Goal: Task Accomplishment & Management: Manage account settings

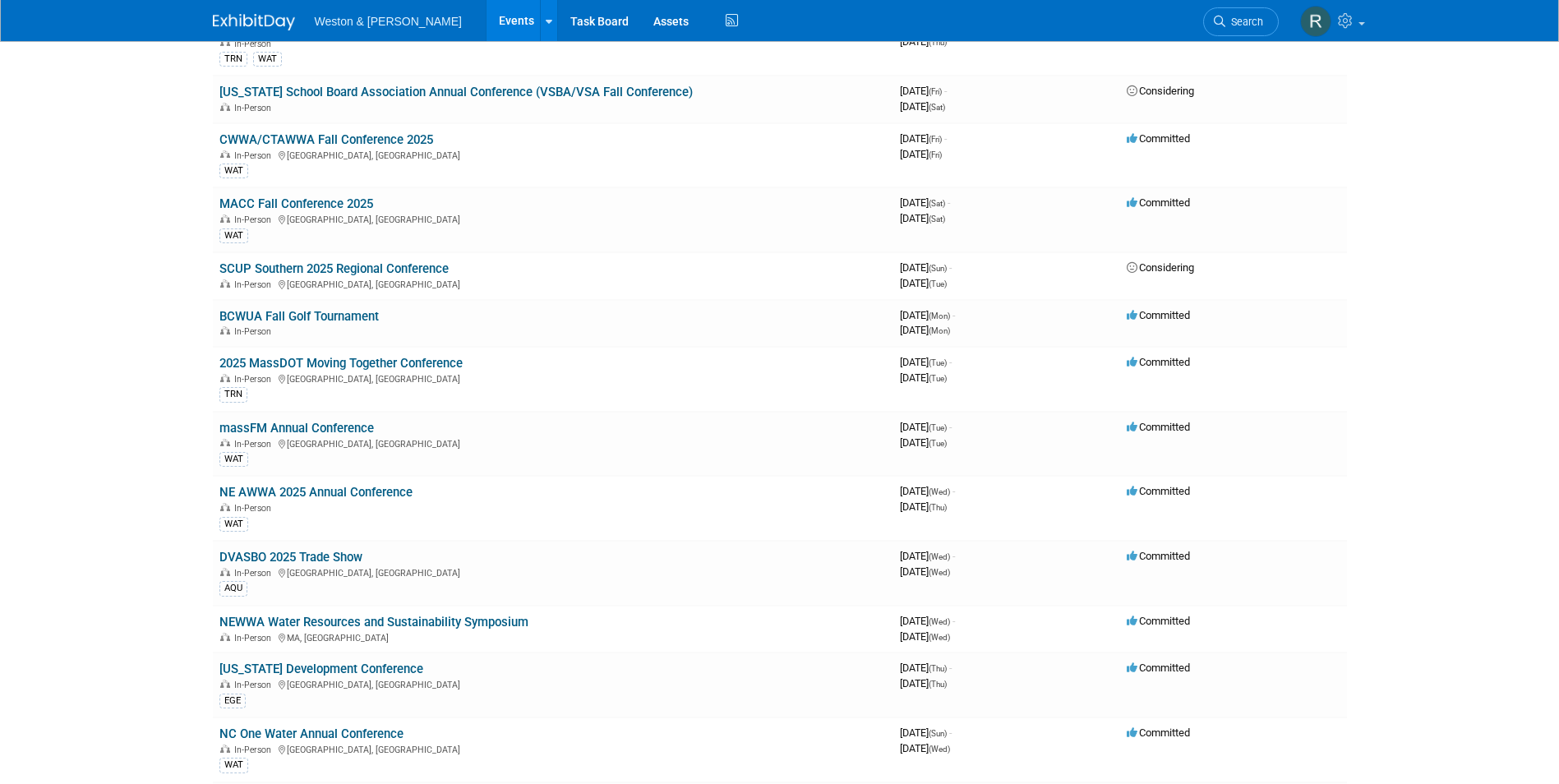
scroll to position [904, 0]
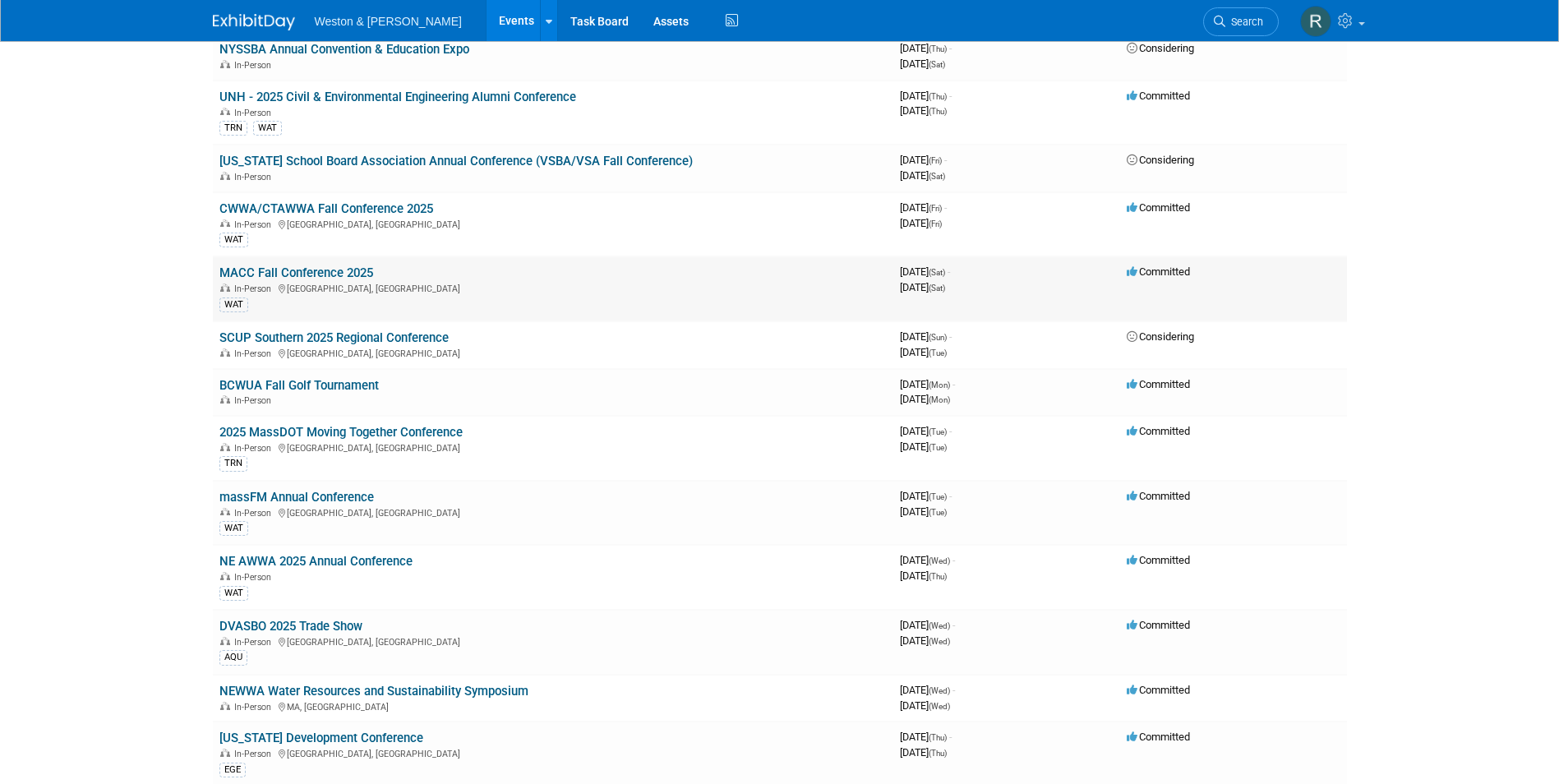
click at [282, 272] on link "MACC Fall Conference 2025" at bounding box center [296, 272] width 154 height 14
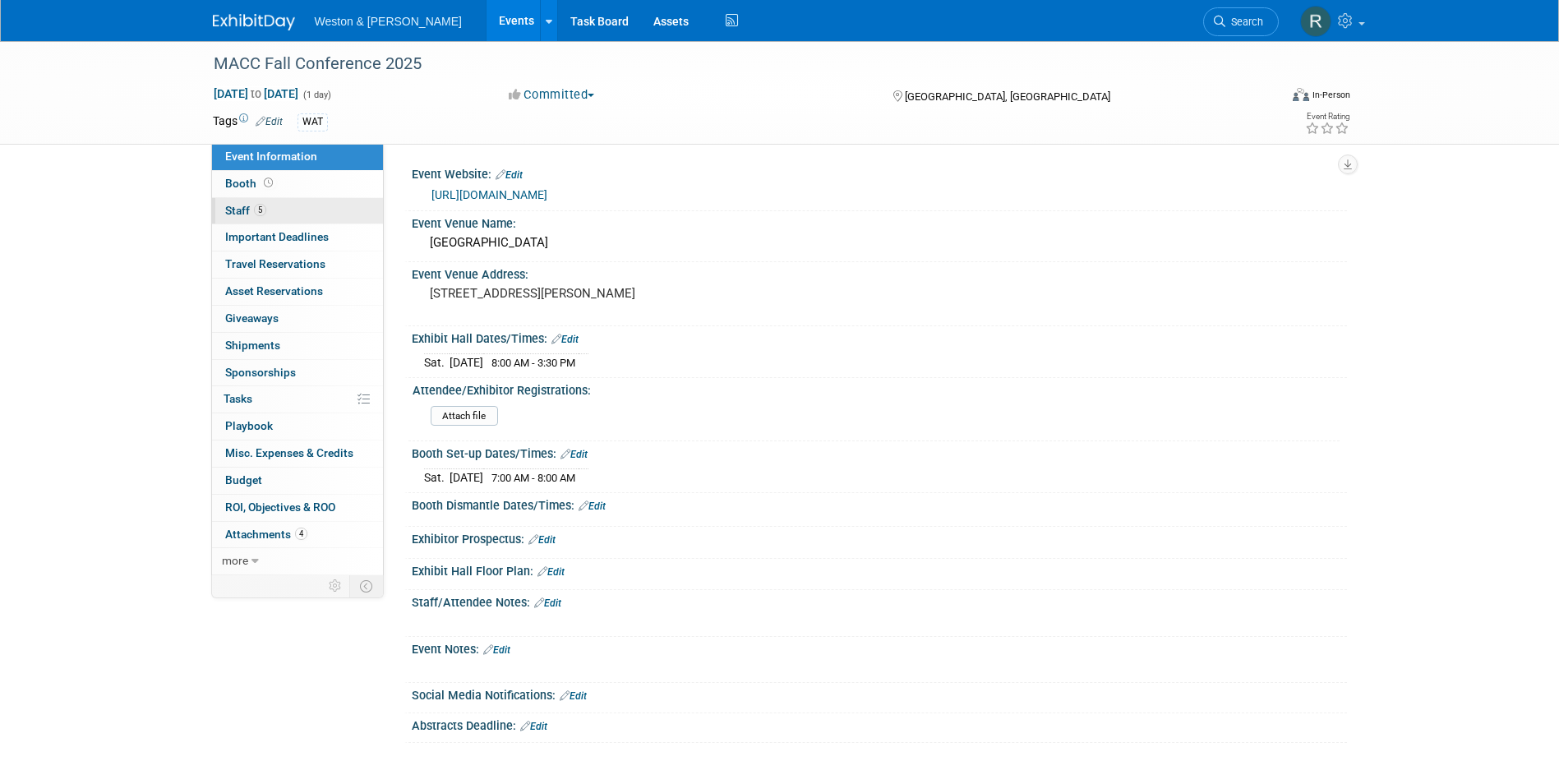
click at [340, 209] on link "5 Staff 5" at bounding box center [297, 211] width 171 height 27
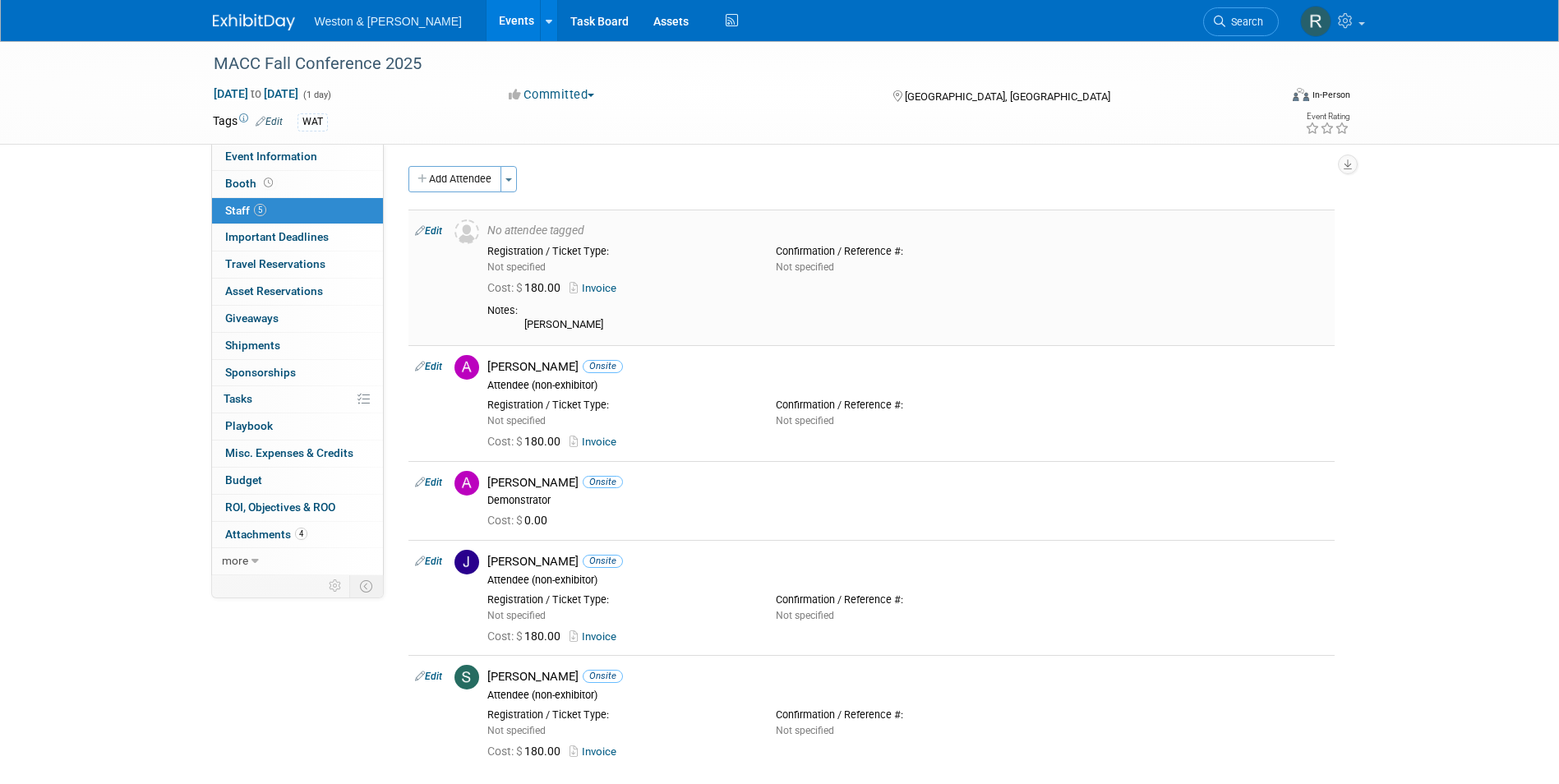
click at [432, 229] on link "Edit" at bounding box center [428, 230] width 27 height 11
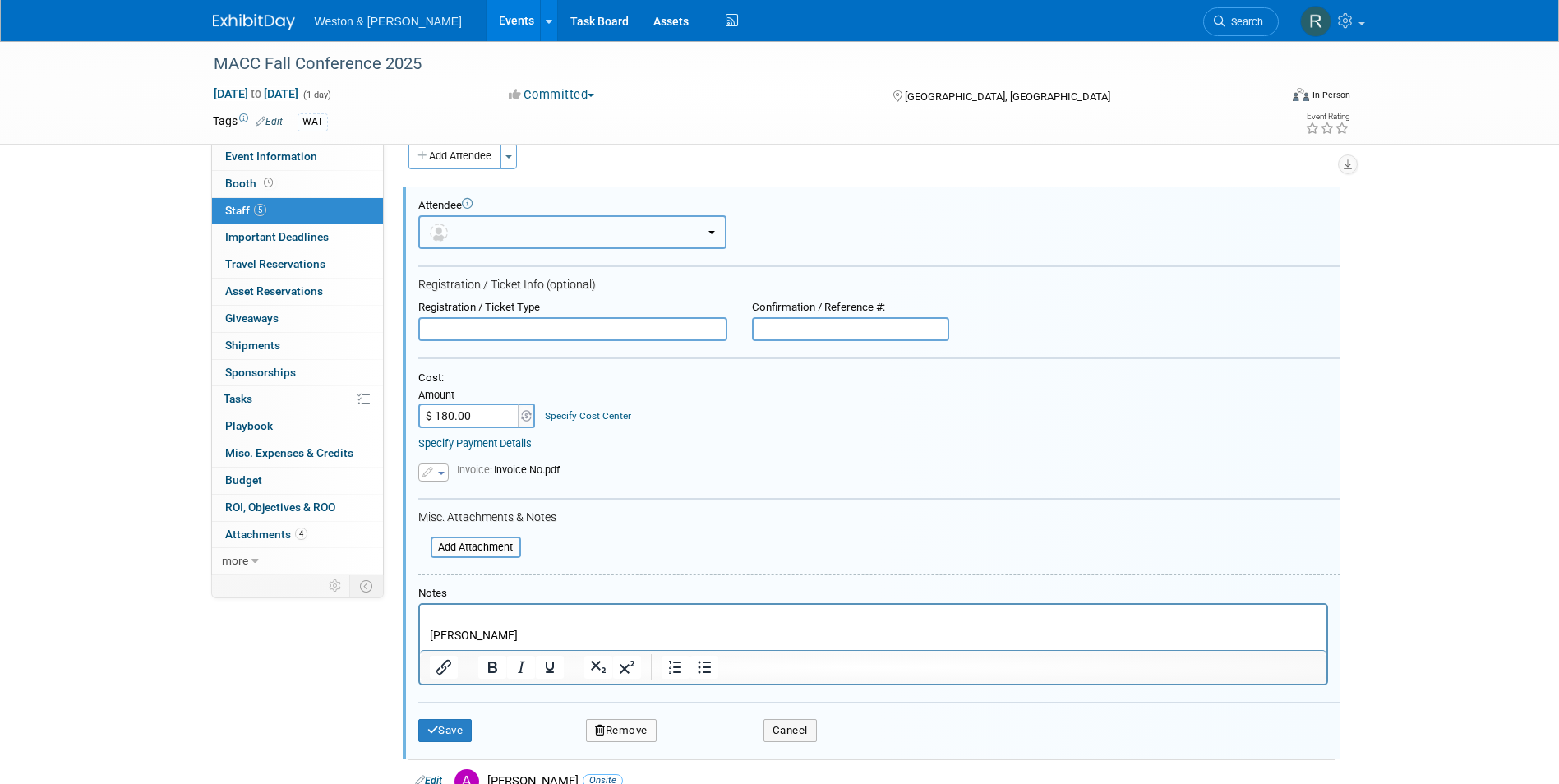
click at [634, 222] on button "button" at bounding box center [572, 231] width 308 height 33
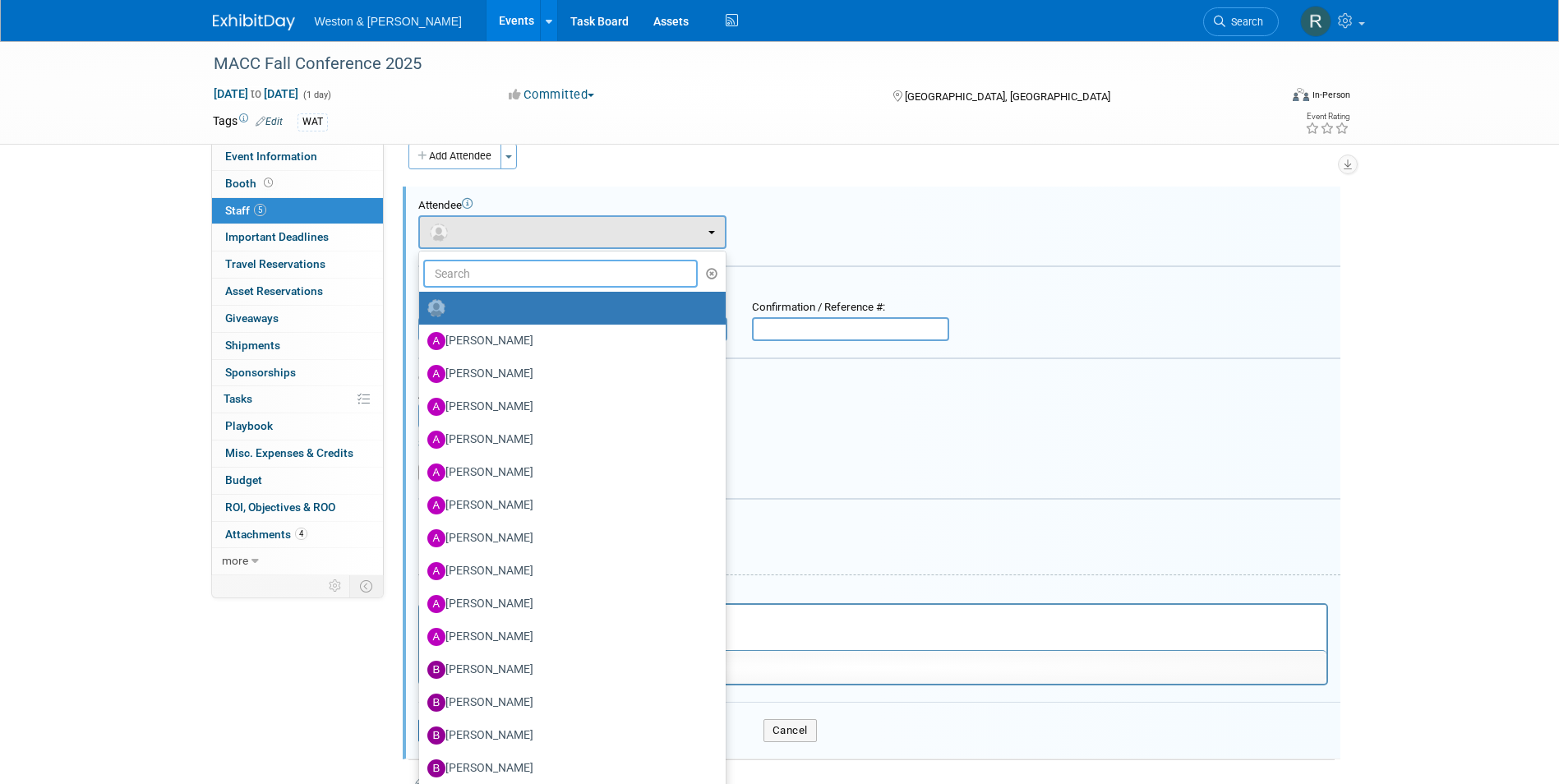
click at [604, 264] on input "text" at bounding box center [561, 273] width 275 height 28
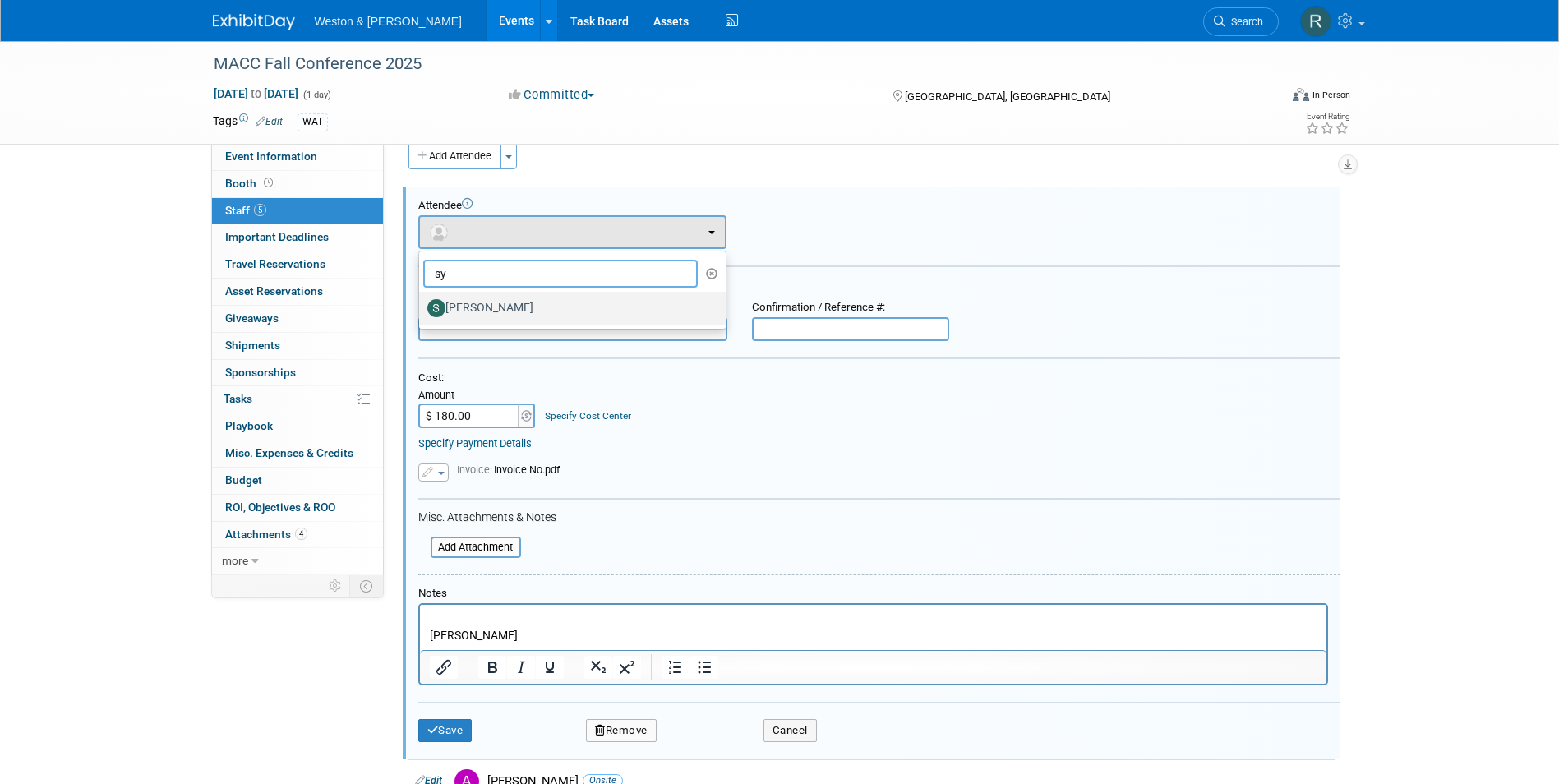
type input "sy"
click at [582, 311] on label "[PERSON_NAME]" at bounding box center [568, 309] width 282 height 27
click at [422, 311] on input "[PERSON_NAME]" at bounding box center [416, 306] width 11 height 11
select select "65229617-9841-4fd2-af71-cd5f60928f57"
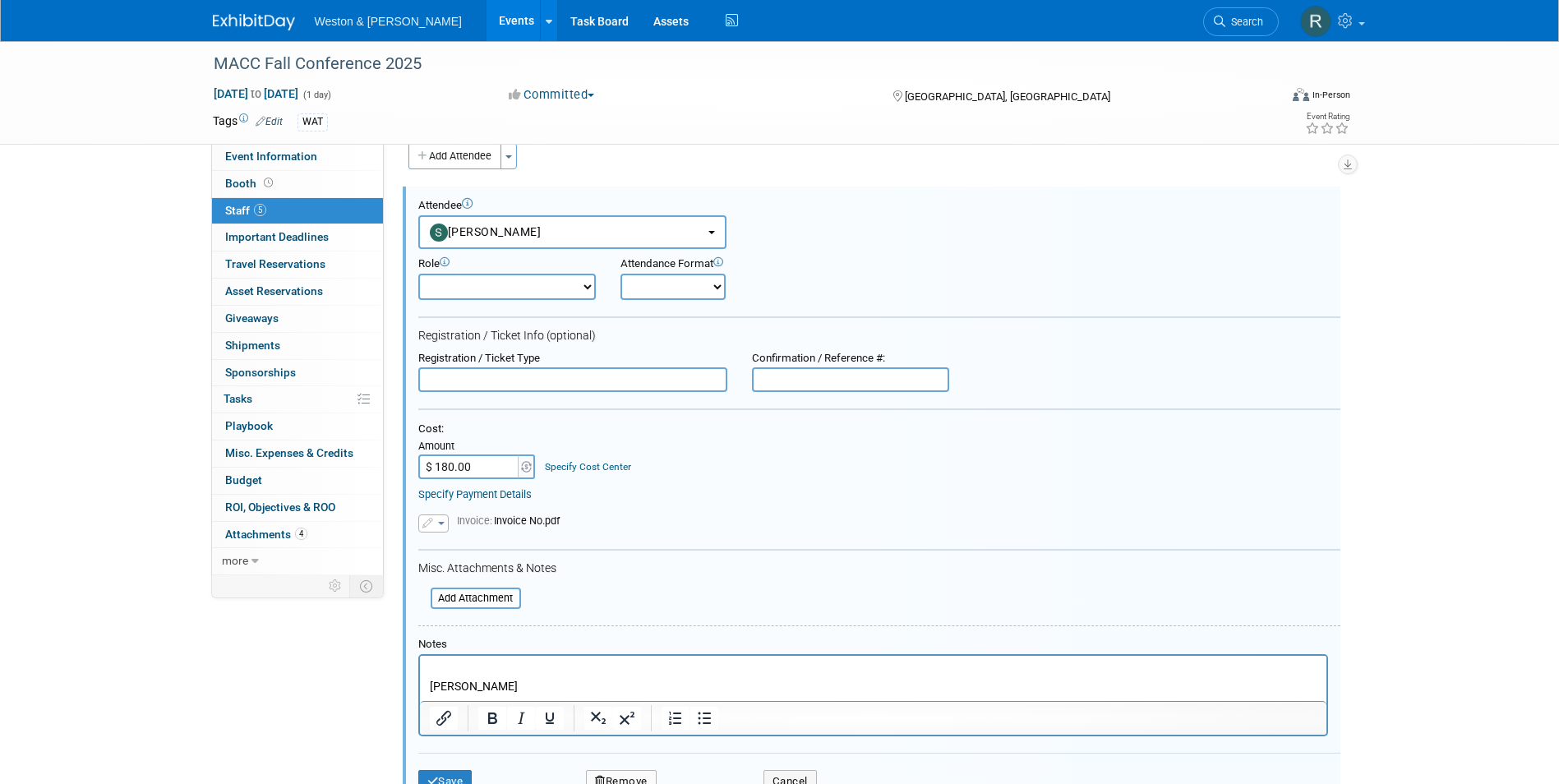
click at [715, 286] on select "Onsite Remote" at bounding box center [673, 287] width 105 height 27
select select "1"
click at [621, 273] on select "Onsite Remote" at bounding box center [673, 287] width 105 height 27
click at [588, 283] on select "Attendee (non-exhibitor) Demonstrator Host Planner Presenter Sales Representati…" at bounding box center [507, 287] width 178 height 27
select select "100"
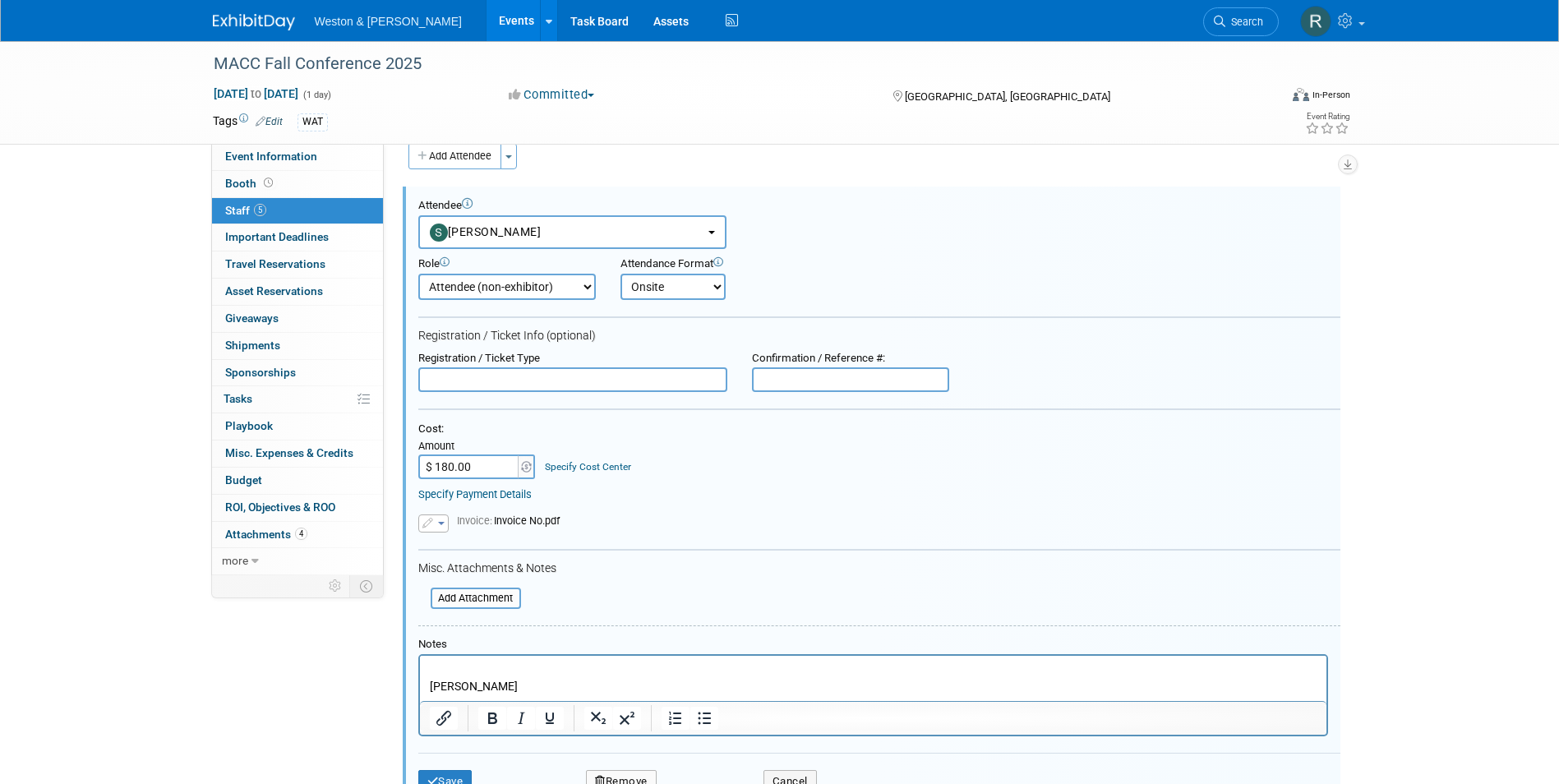
click at [418, 273] on select "Attendee (non-exhibitor) Demonstrator Host Planner Presenter Sales Representati…" at bounding box center [507, 287] width 178 height 27
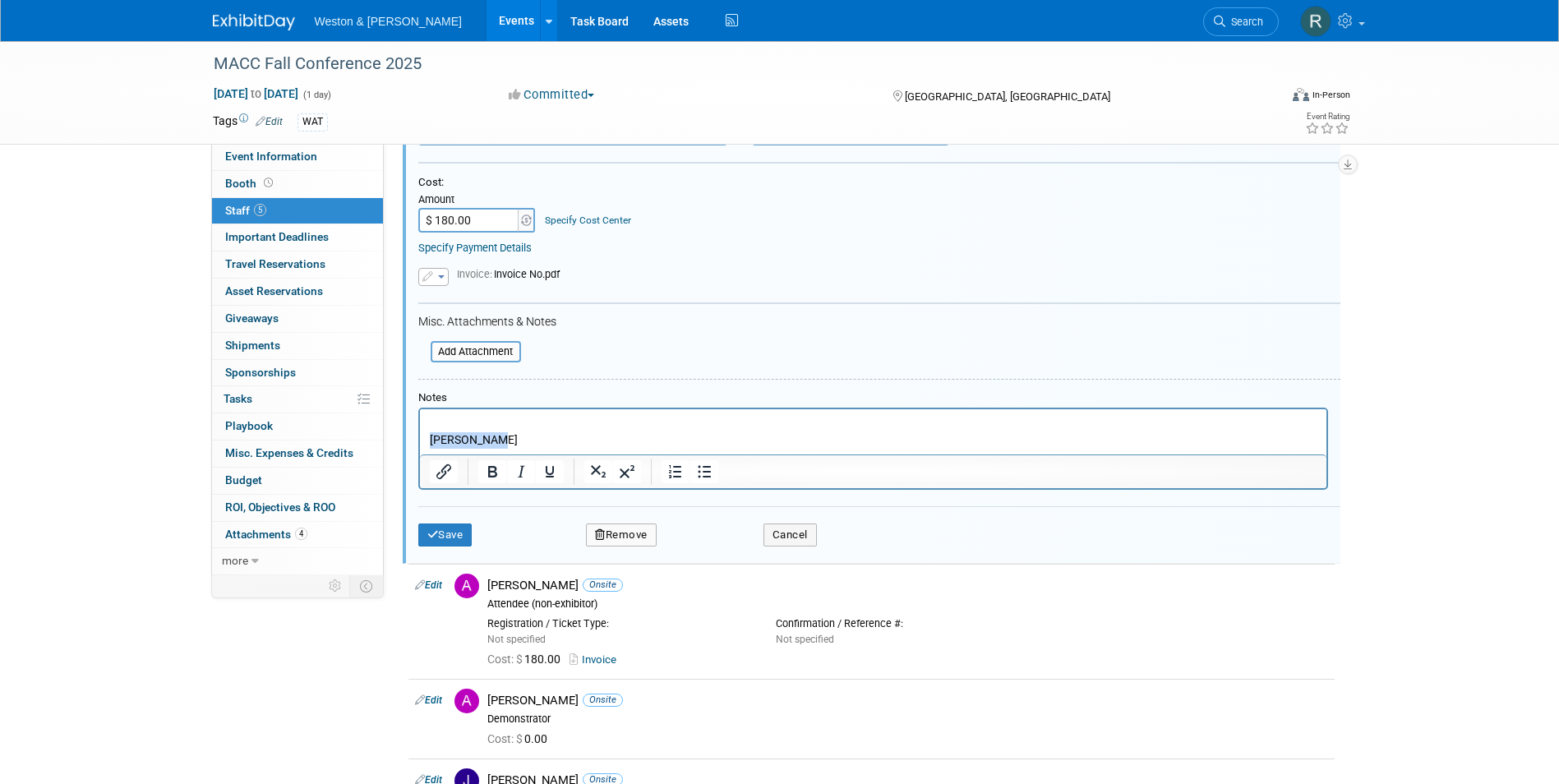
drag, startPoint x: 636, startPoint y: 432, endPoint x: 283, endPoint y: 433, distance: 353.0
click at [419, 433] on html "[PERSON_NAME]" at bounding box center [872, 428] width 907 height 38
click at [468, 533] on button "Save" at bounding box center [445, 534] width 55 height 23
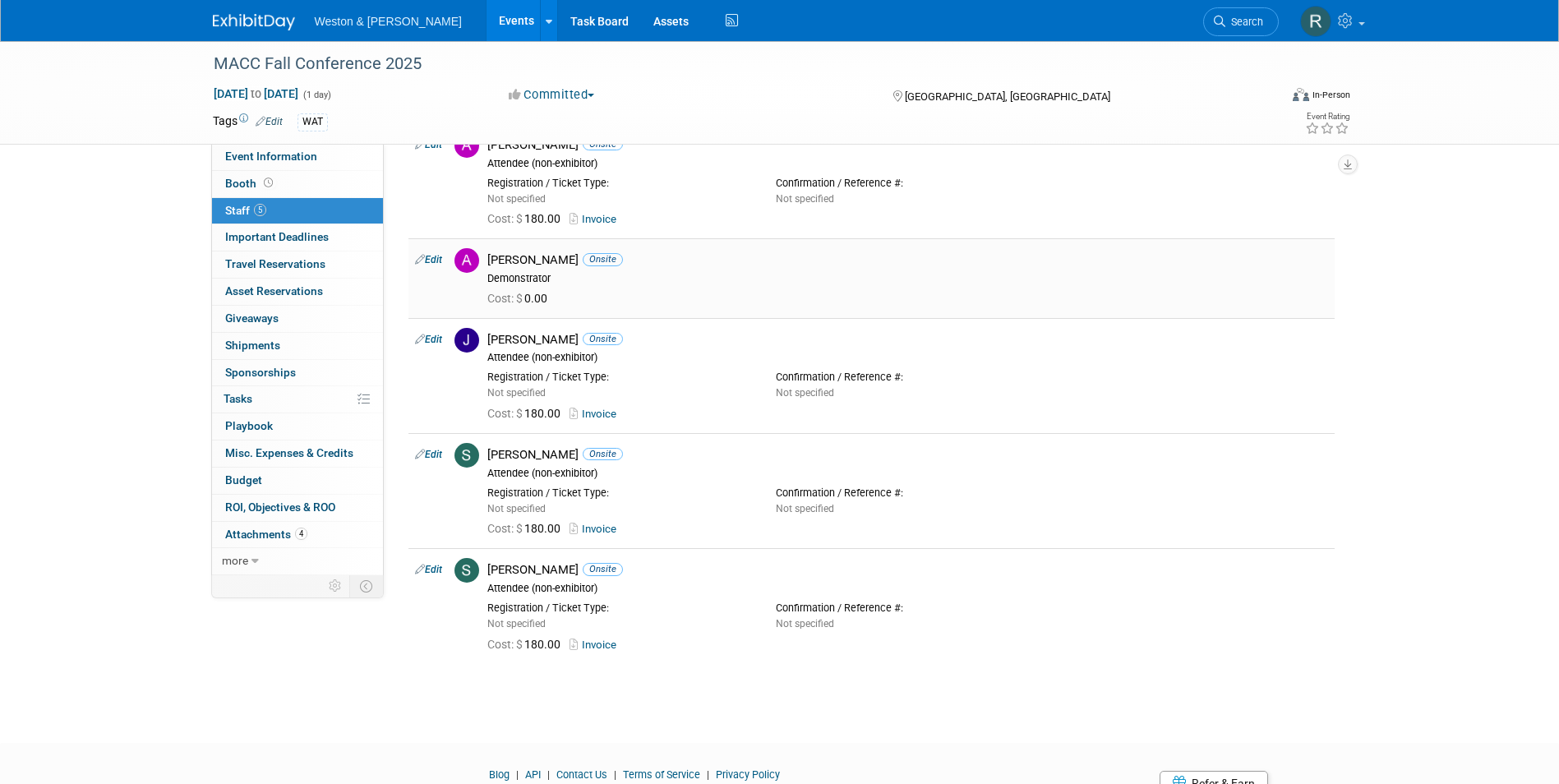
scroll to position [0, 0]
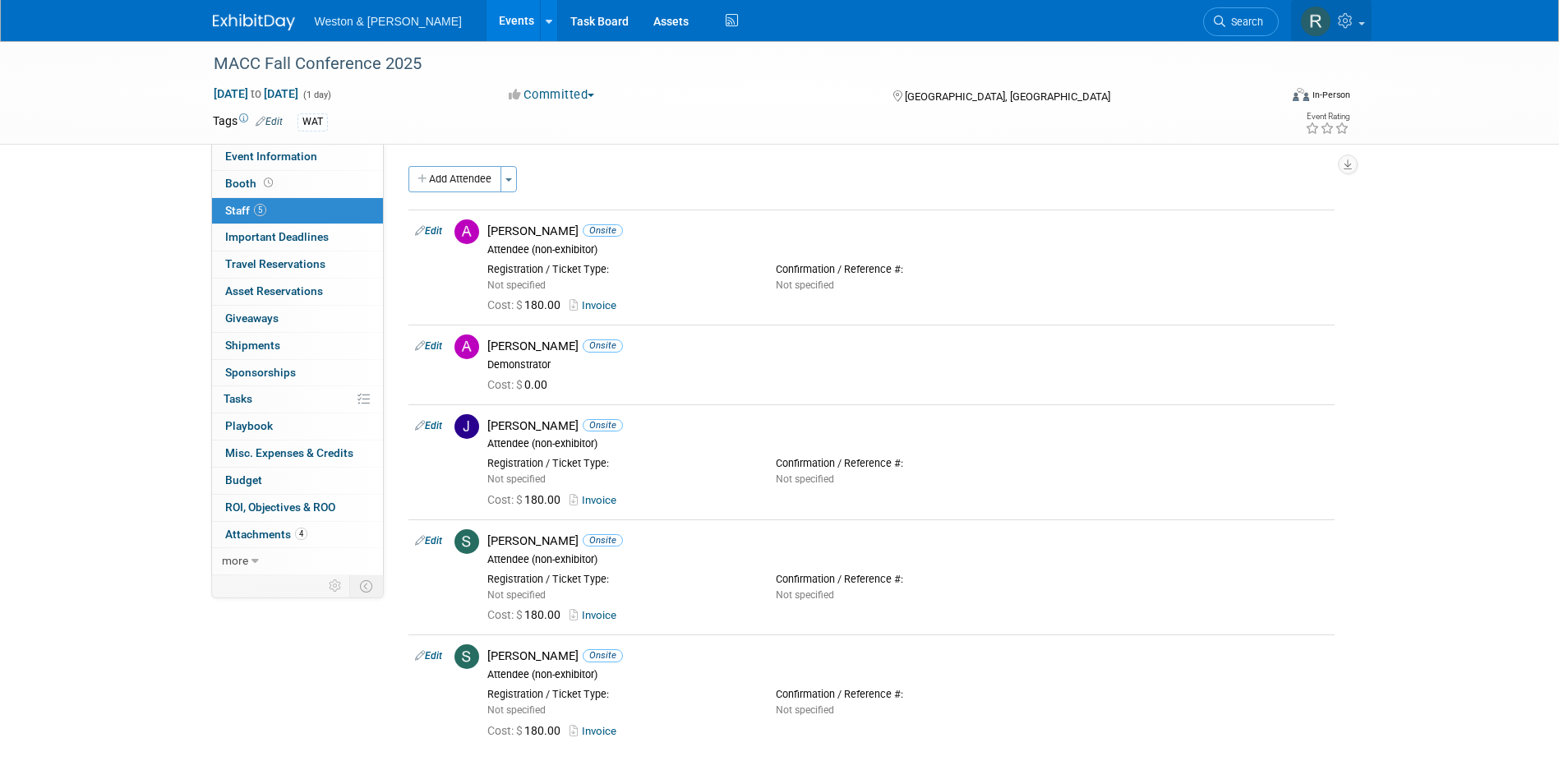
click at [1348, 28] on icon at bounding box center [1348, 20] width 19 height 14
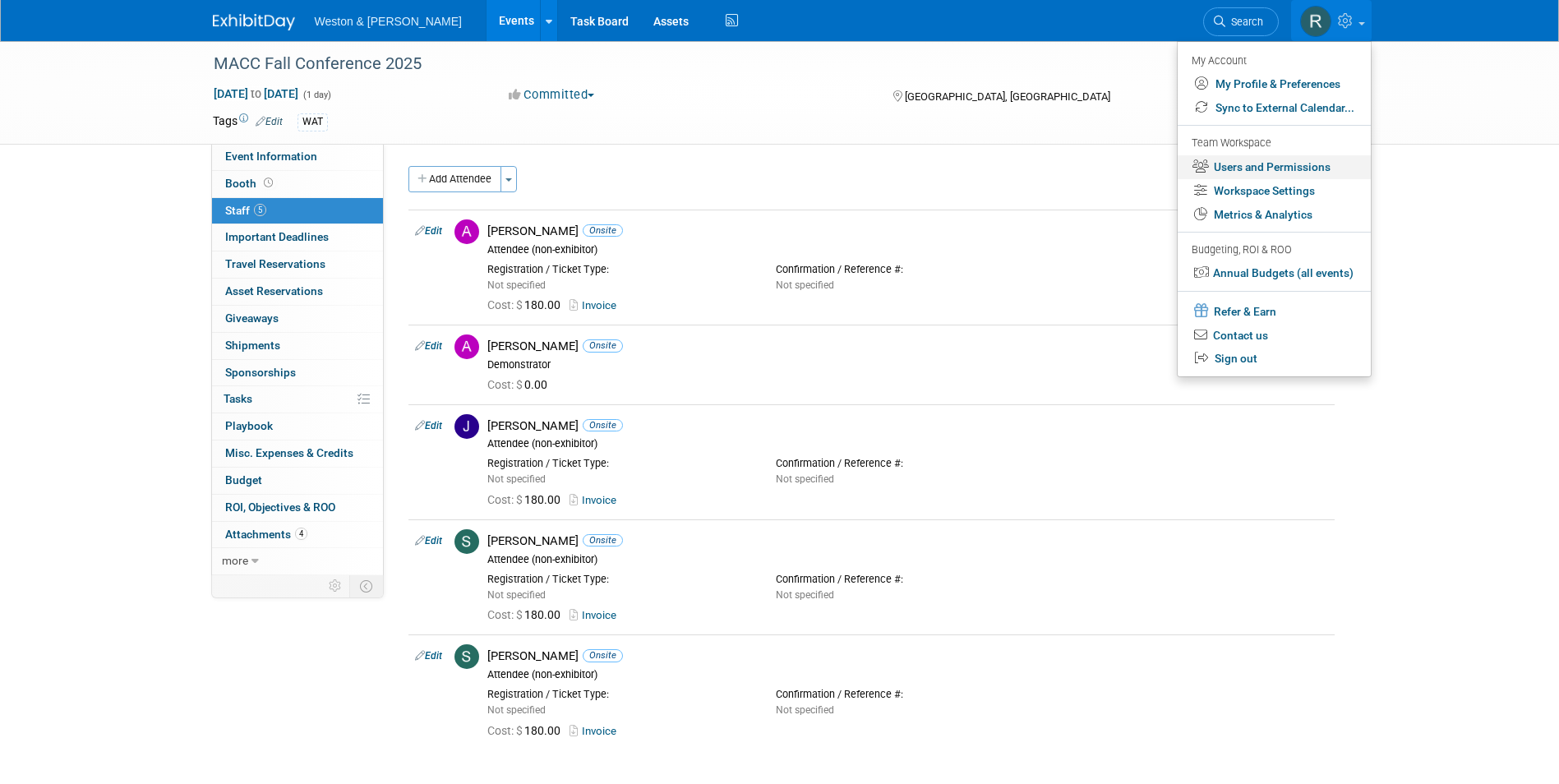
click at [1283, 170] on link "Users and Permissions" at bounding box center [1275, 166] width 193 height 24
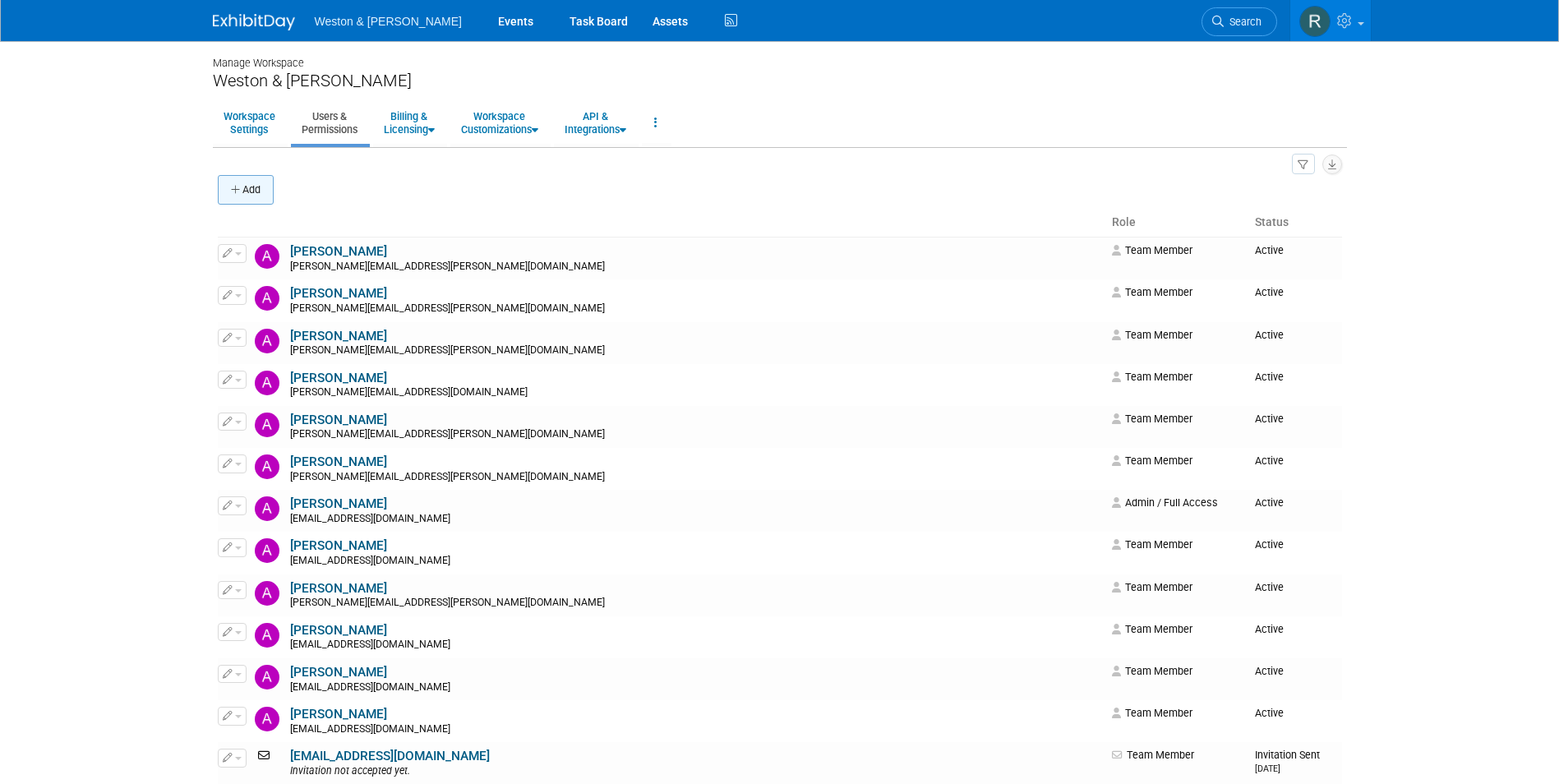
click at [266, 185] on button "Add" at bounding box center [246, 189] width 55 height 30
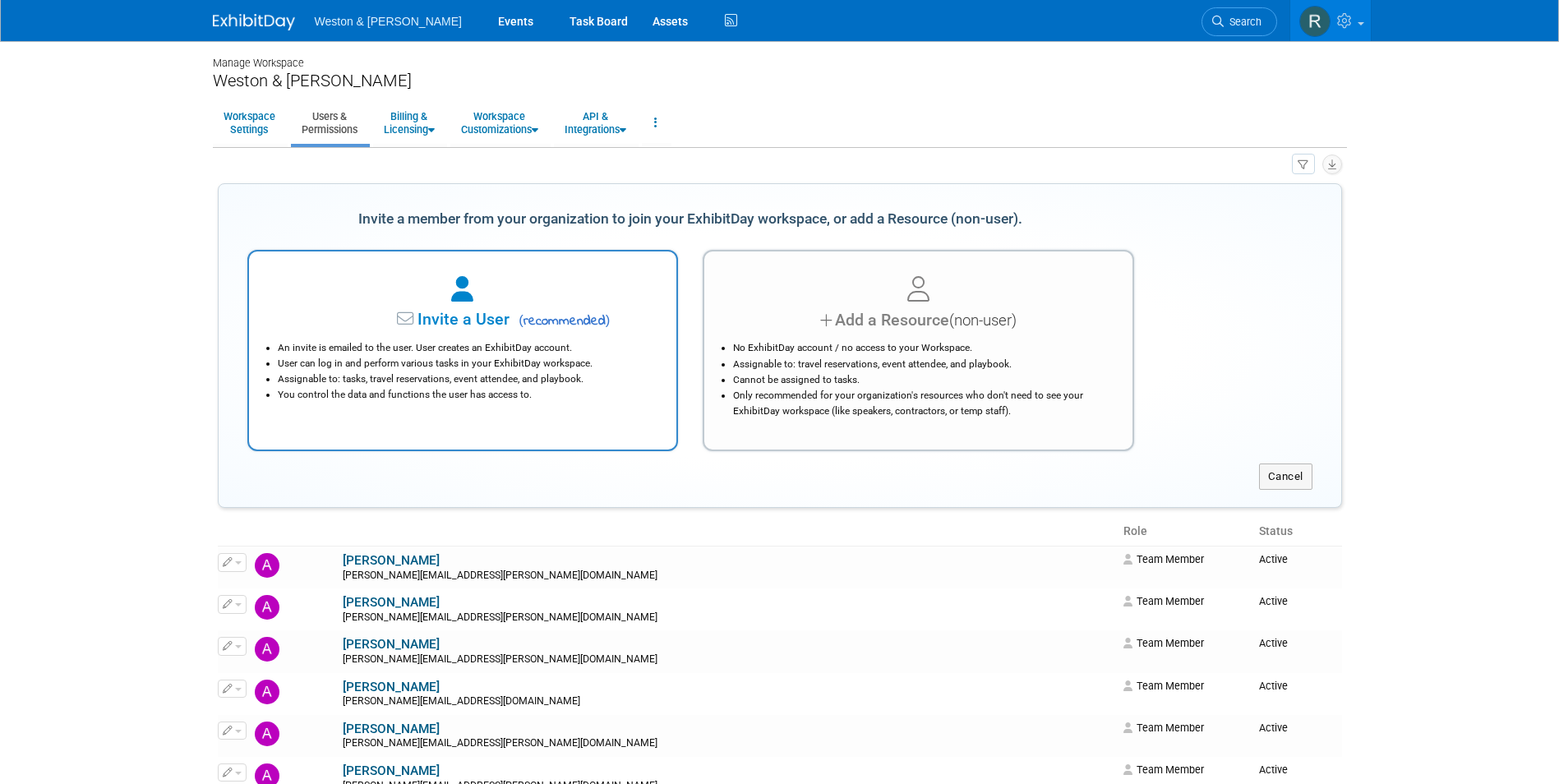
click at [380, 316] on span "Invite a User" at bounding box center [412, 319] width 195 height 19
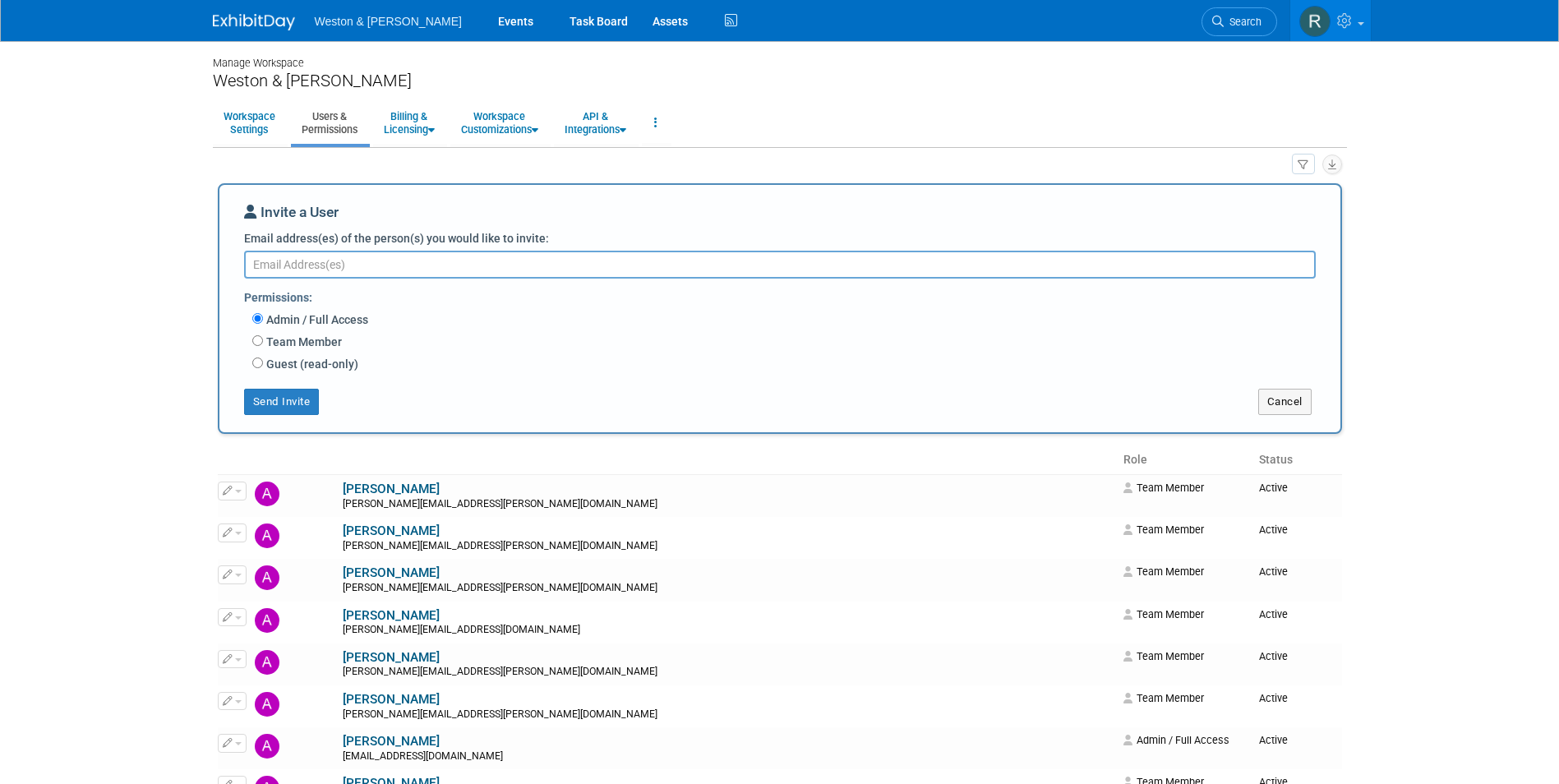
click at [387, 271] on textarea "Email address(es) of the person(s) you would like to invite:" at bounding box center [780, 264] width 1072 height 28
paste textarea "green.madeline@wseinc.com"
type textarea "green.madeline@wseinc.com"
click at [254, 342] on input "Team Member" at bounding box center [257, 340] width 11 height 11
radio input "true"
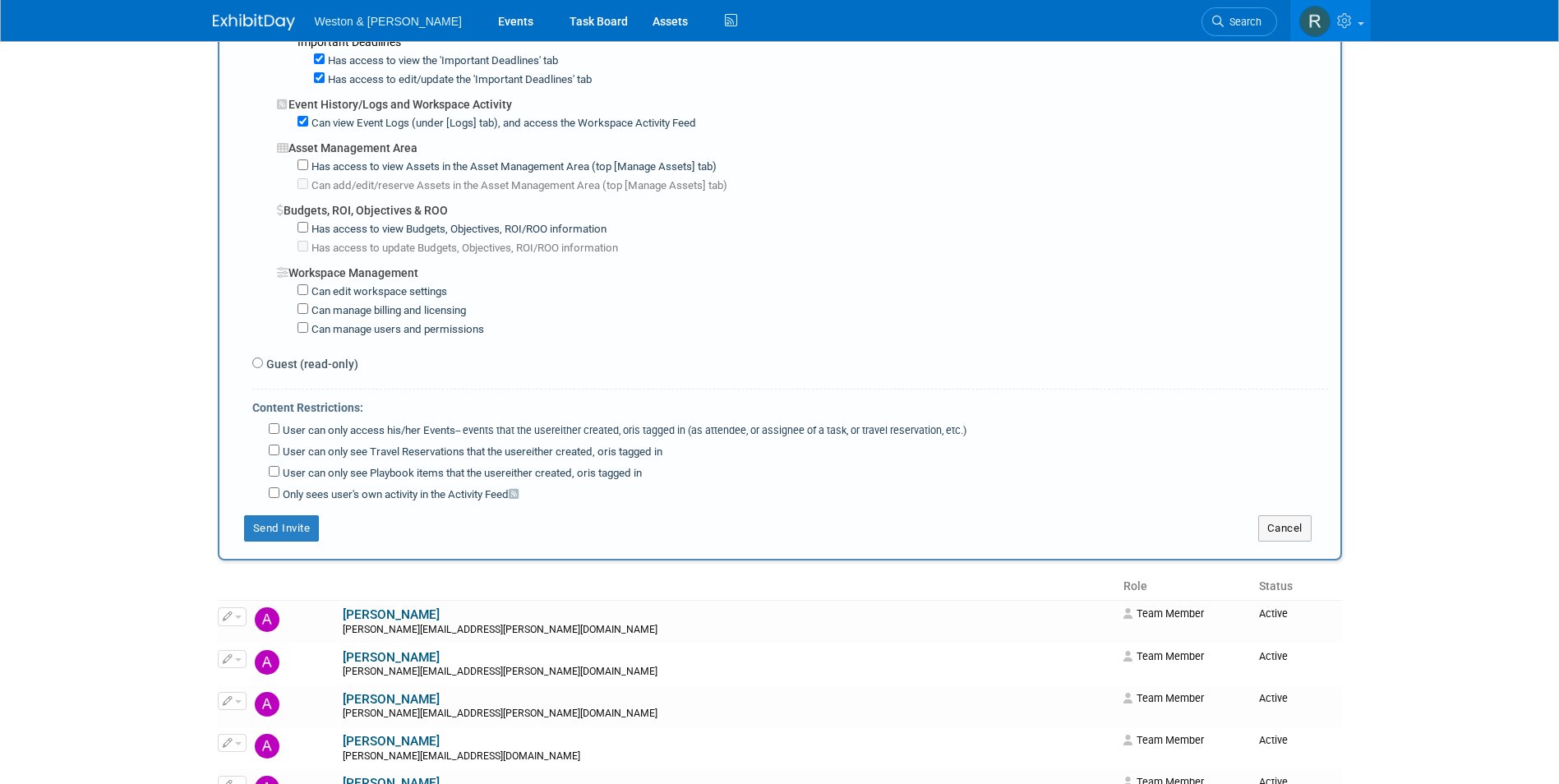
scroll to position [1315, 0]
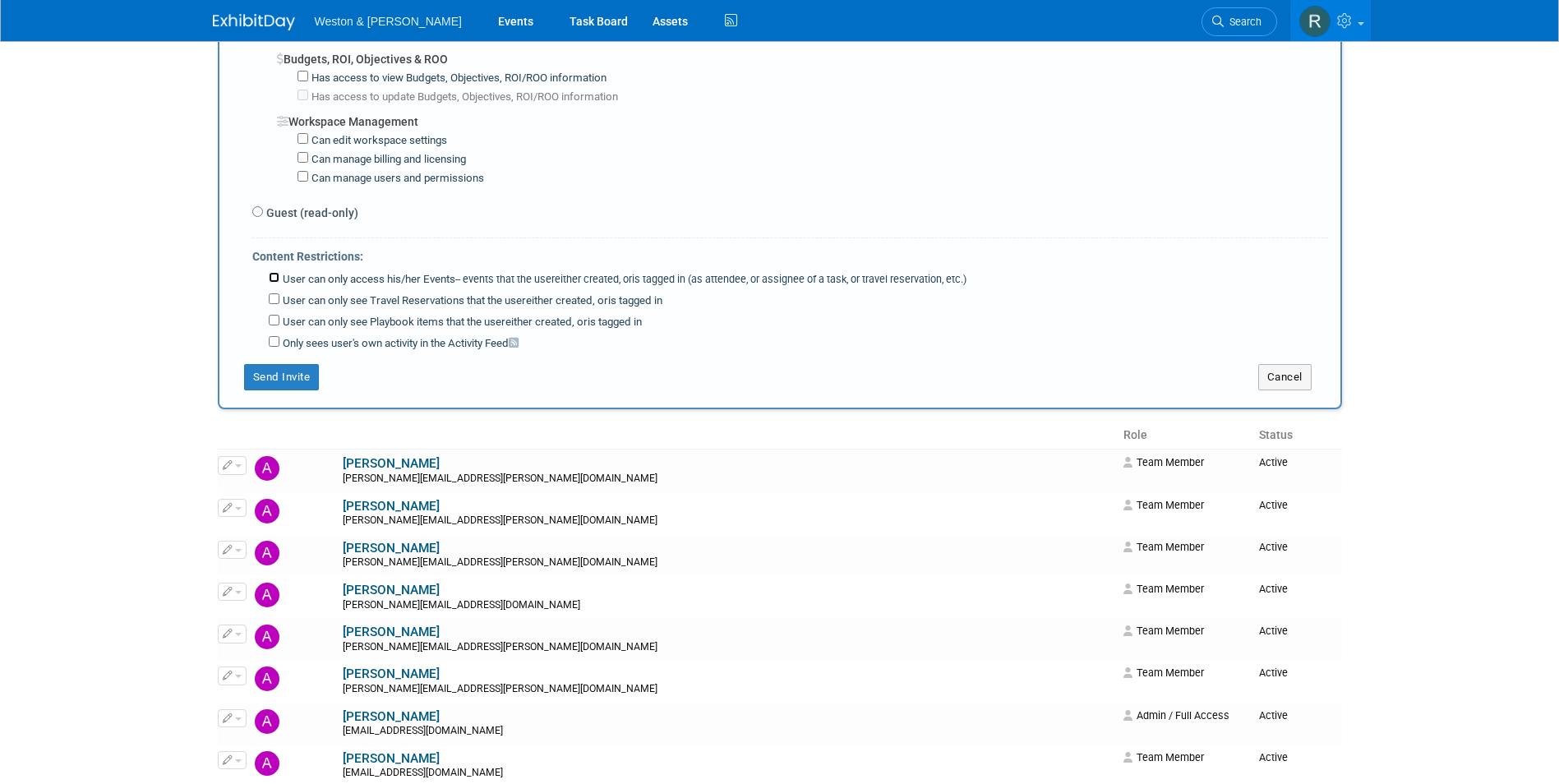
click at [276, 278] on input "User can only access his/her Events -- events that the user either created, or …" at bounding box center [274, 276] width 11 height 11
checkbox input "true"
click at [273, 377] on button "Send Invite" at bounding box center [281, 378] width 76 height 27
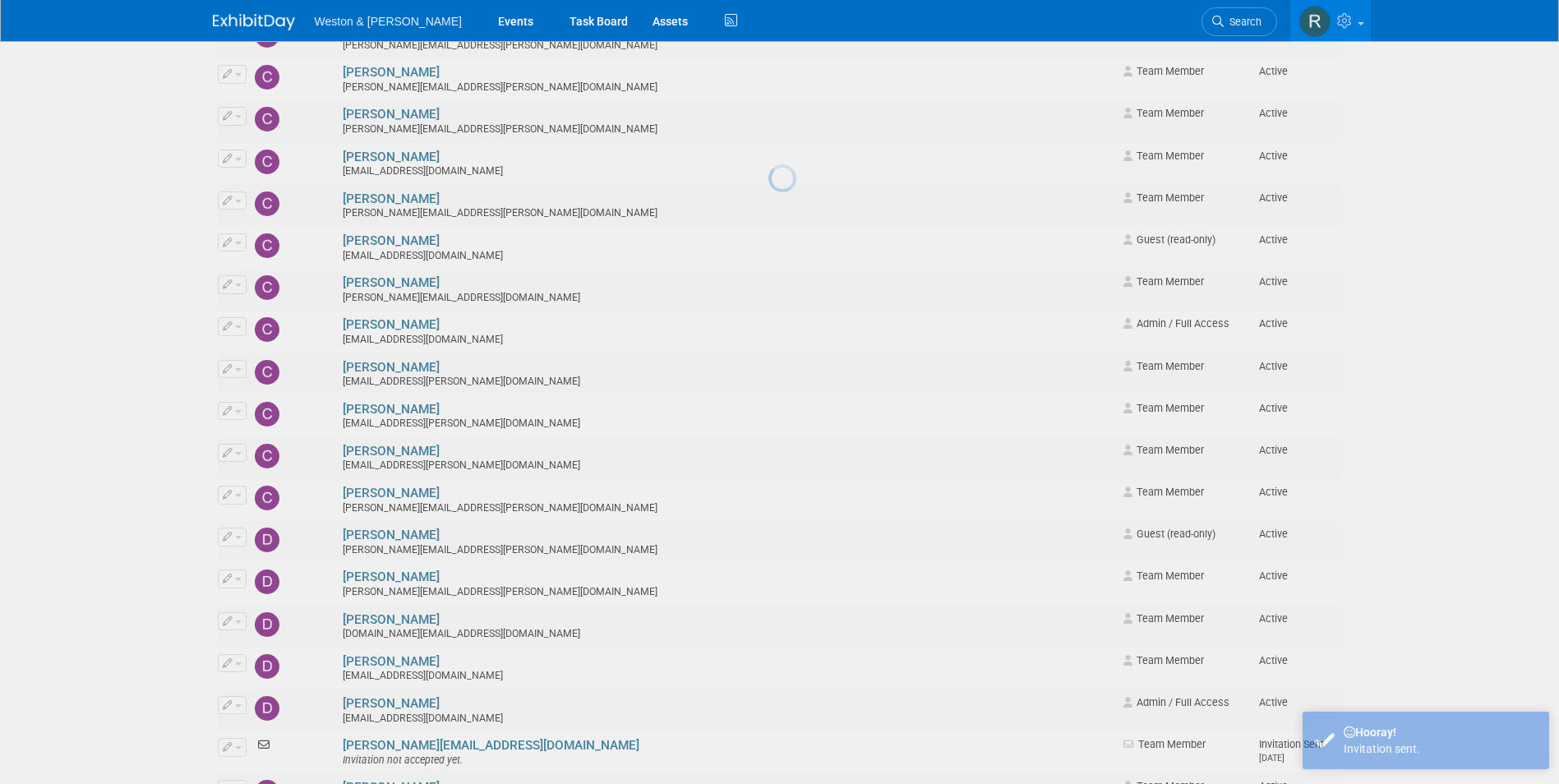
scroll to position [0, 0]
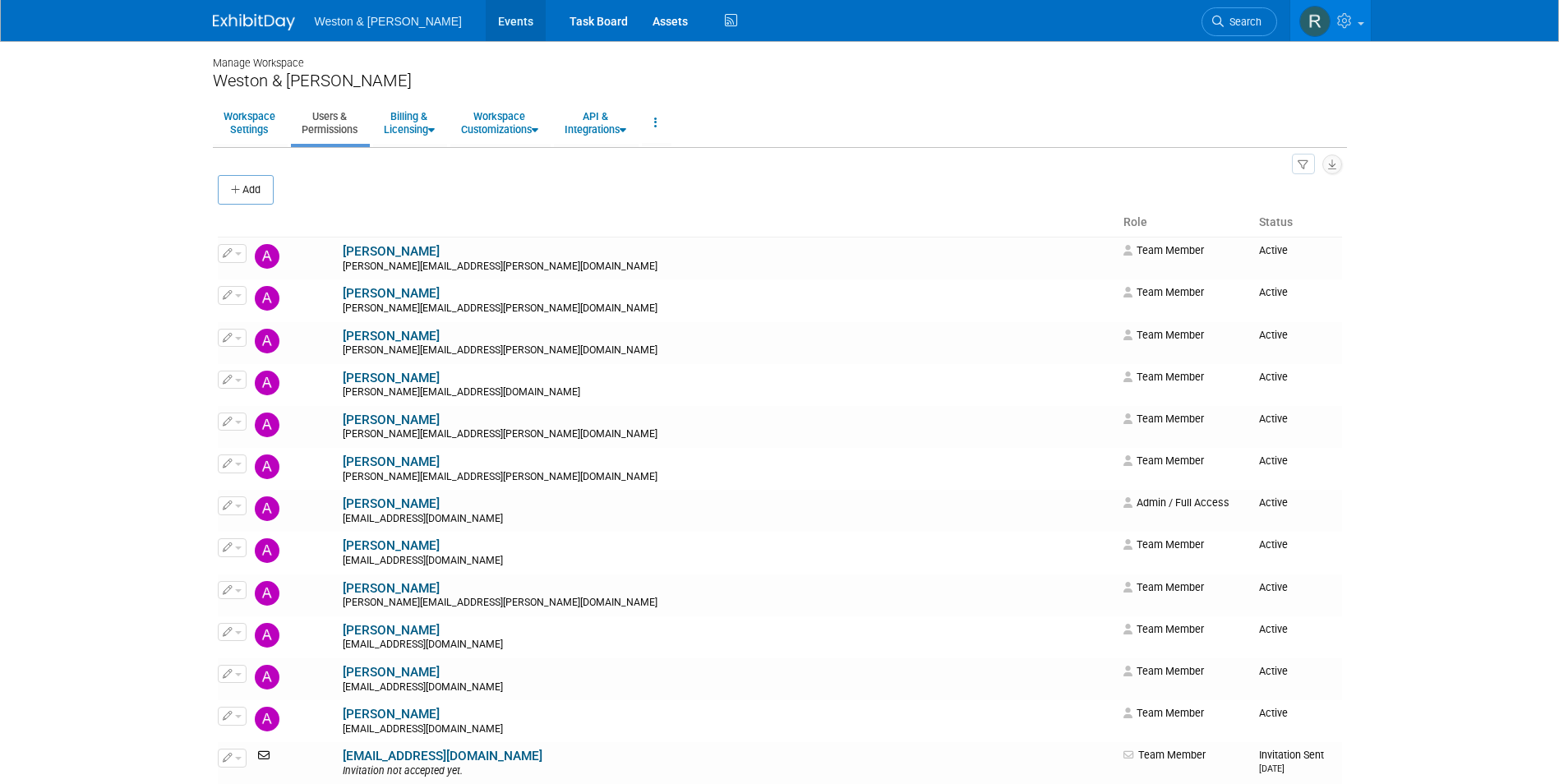
click at [486, 20] on link "Events" at bounding box center [516, 20] width 60 height 41
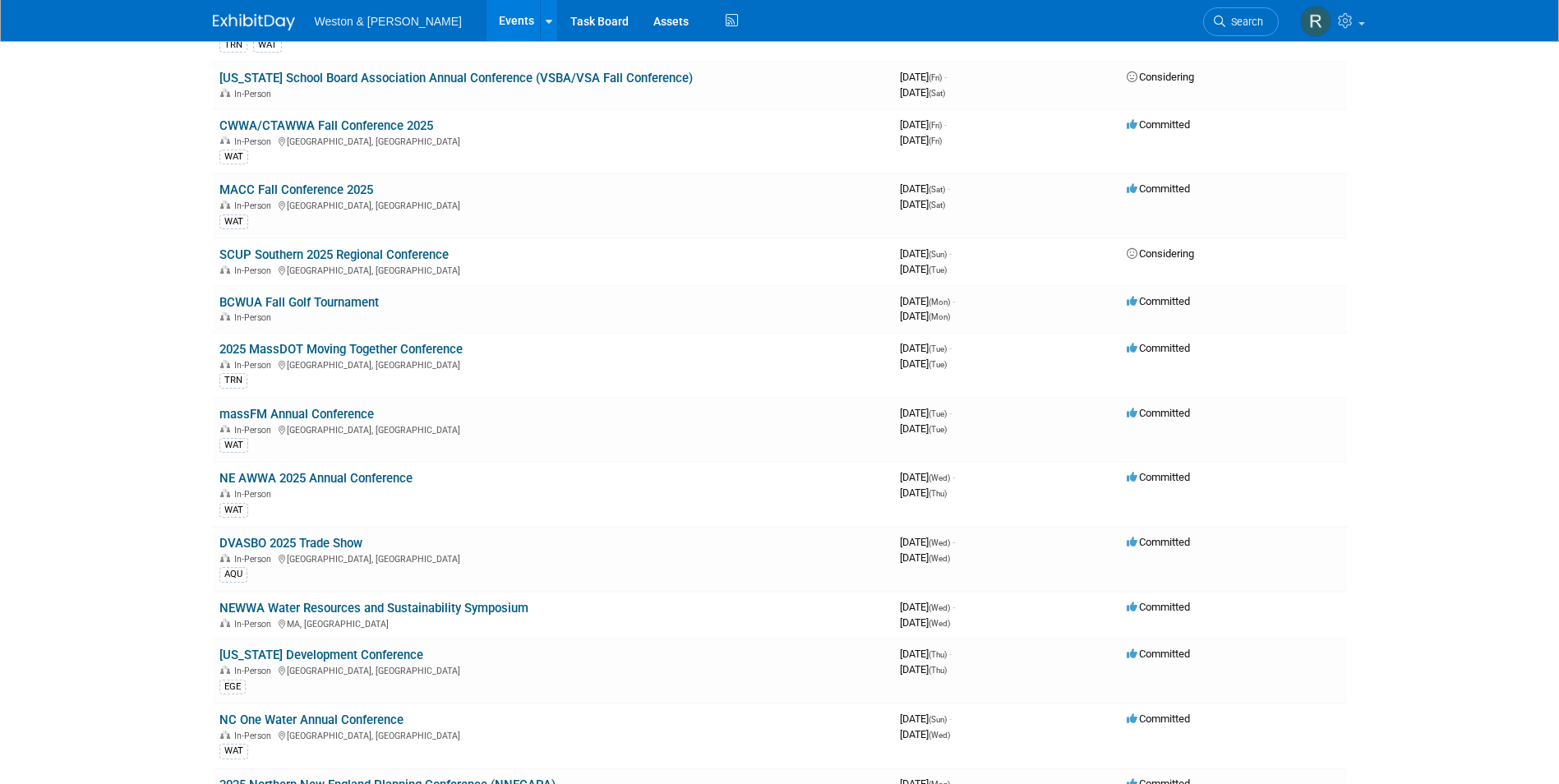
scroll to position [986, 0]
click at [374, 196] on td "MACC Fall Conference 2025 In-Person Harvard, MA WAT" at bounding box center [554, 207] width 681 height 65
click at [357, 190] on link "MACC Fall Conference 2025" at bounding box center [296, 190] width 154 height 14
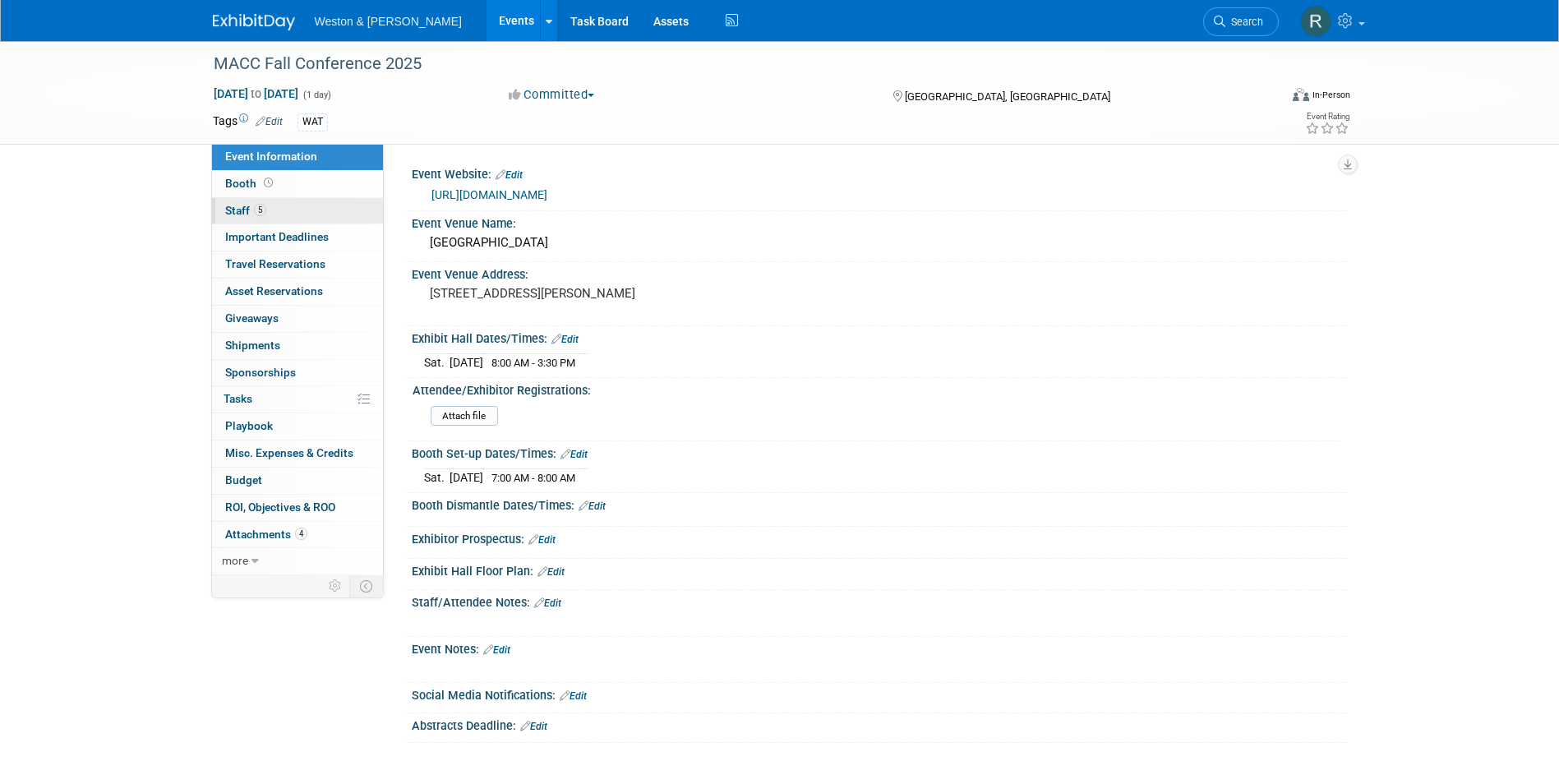
click at [232, 210] on span "Staff 5" at bounding box center [245, 210] width 41 height 13
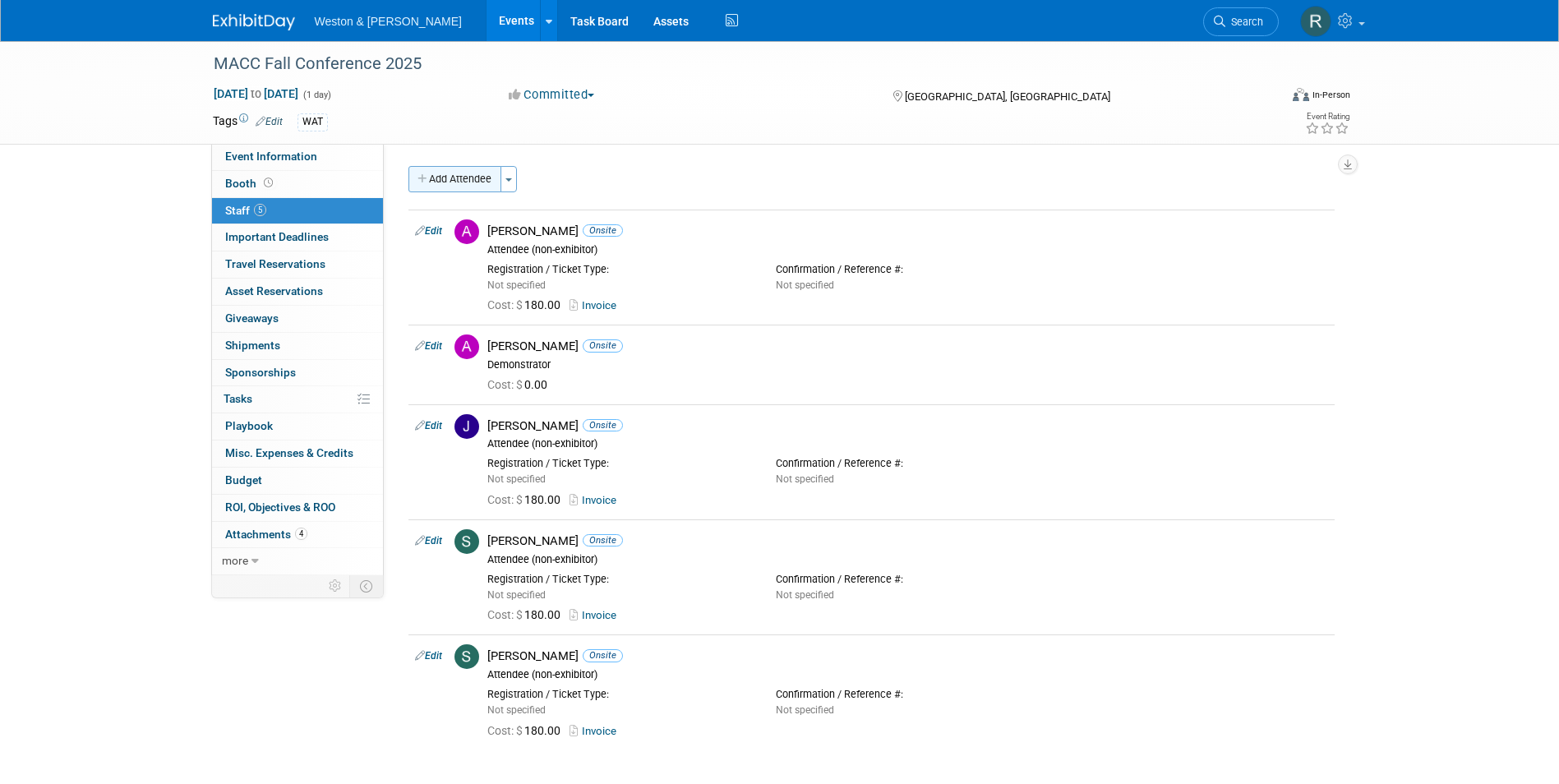
click at [471, 178] on button "Add Attendee" at bounding box center [454, 180] width 93 height 27
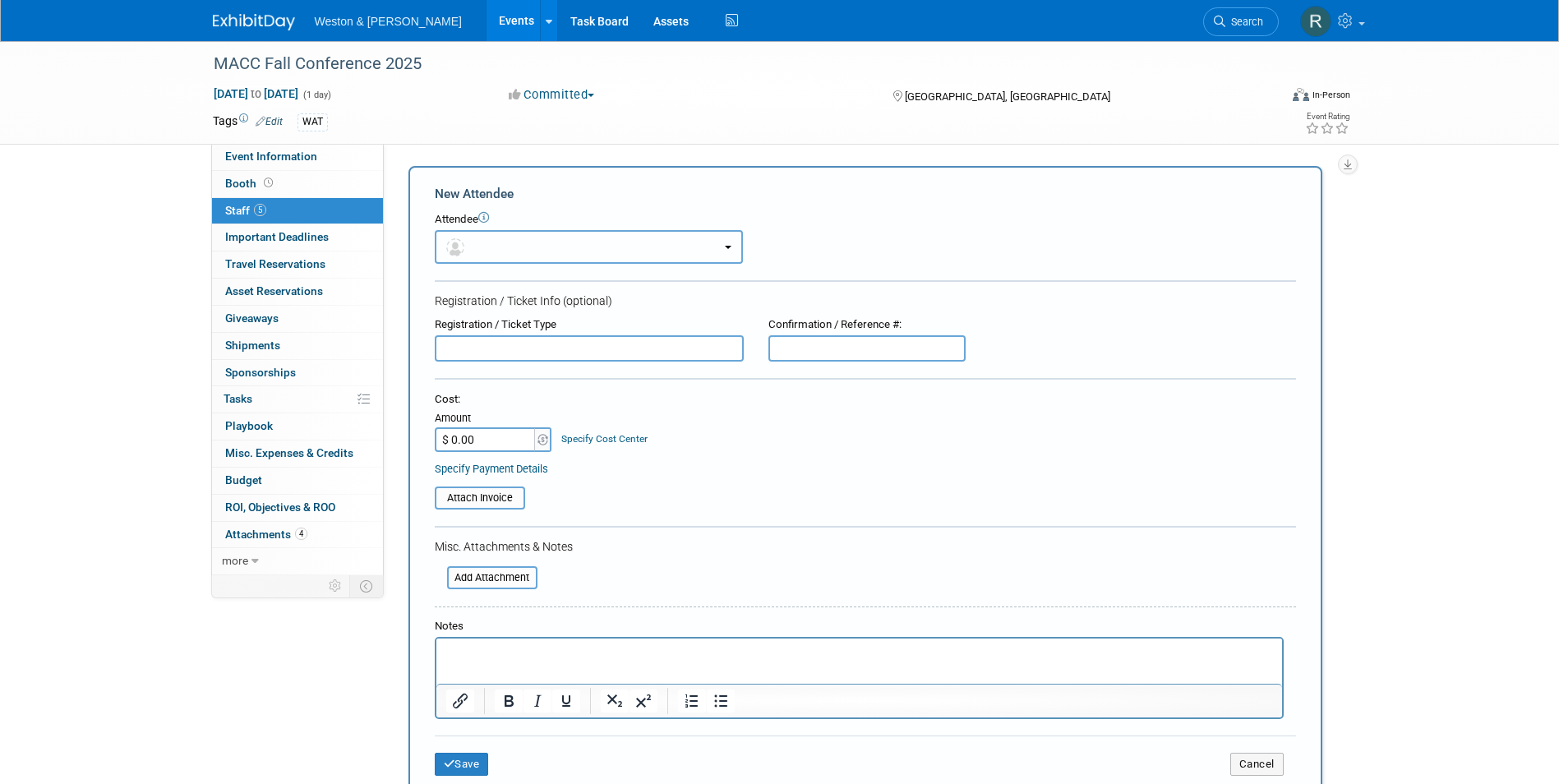
click at [554, 241] on button "button" at bounding box center [589, 247] width 308 height 33
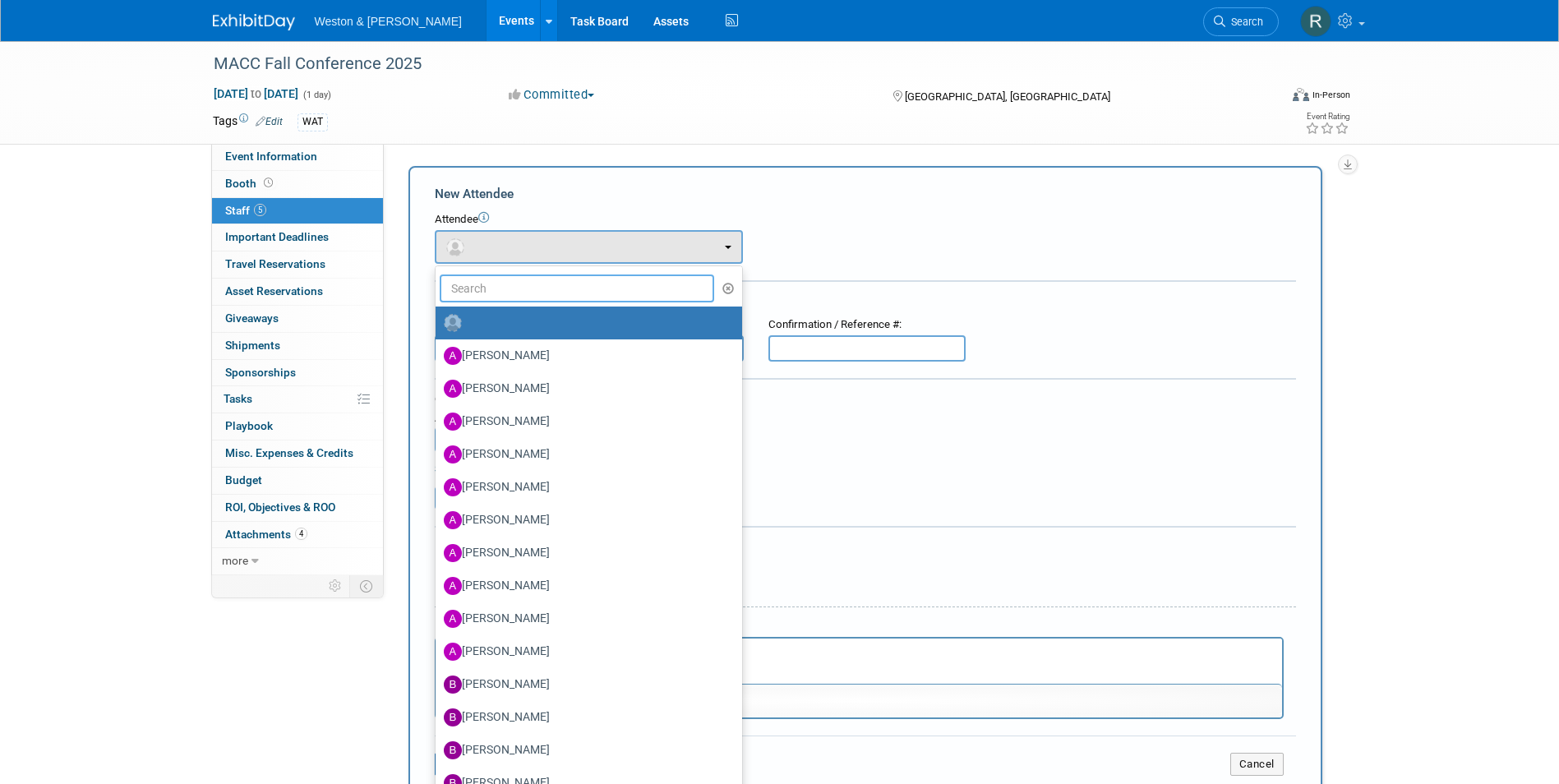
click at [538, 278] on input "text" at bounding box center [578, 288] width 275 height 28
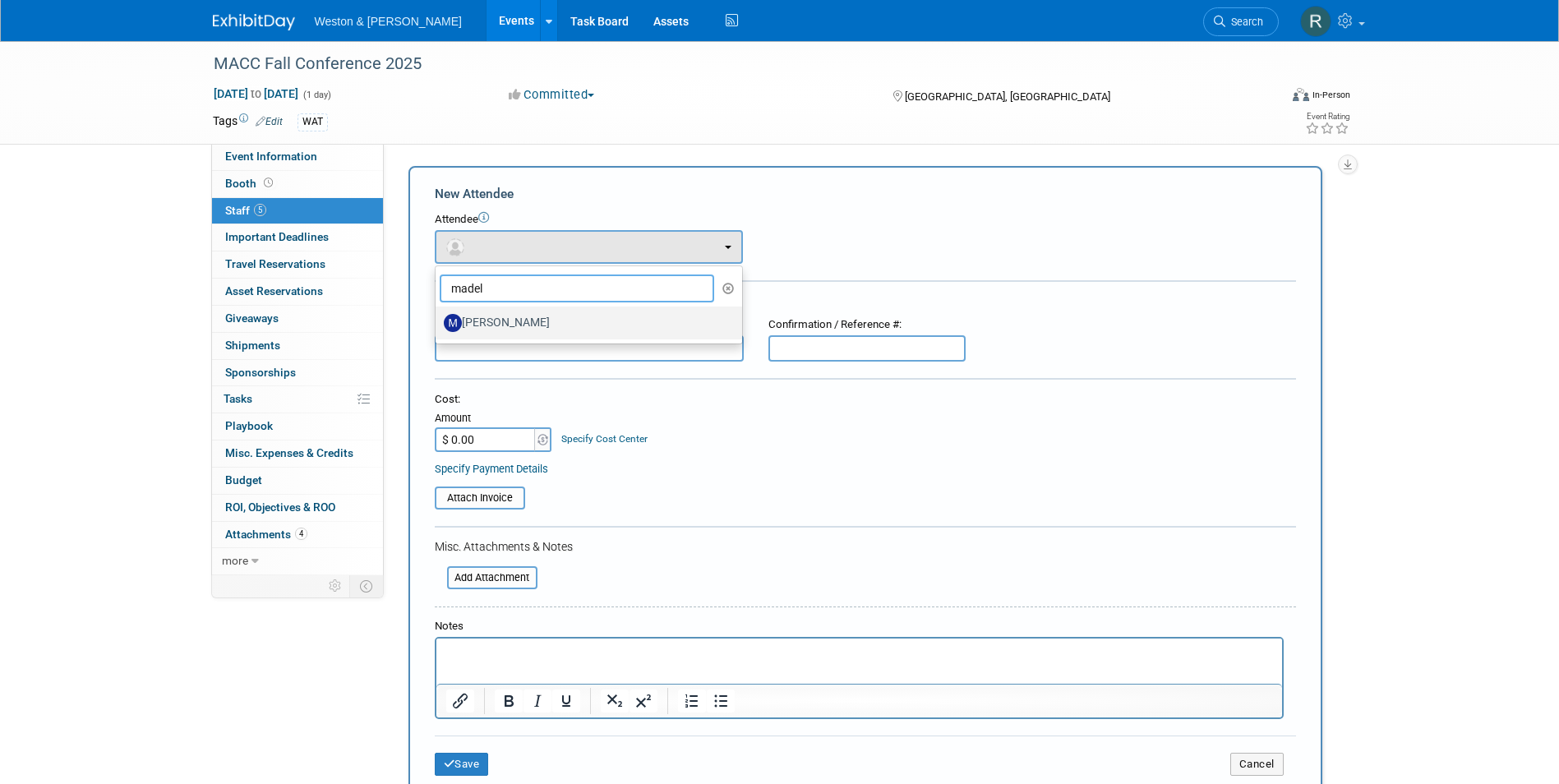
type input "madel"
click at [526, 320] on label "[PERSON_NAME]" at bounding box center [584, 323] width 282 height 27
click at [438, 320] on input "[PERSON_NAME]" at bounding box center [432, 320] width 11 height 11
select select "32820922-475c-4e4c-8b73-66110c929b34"
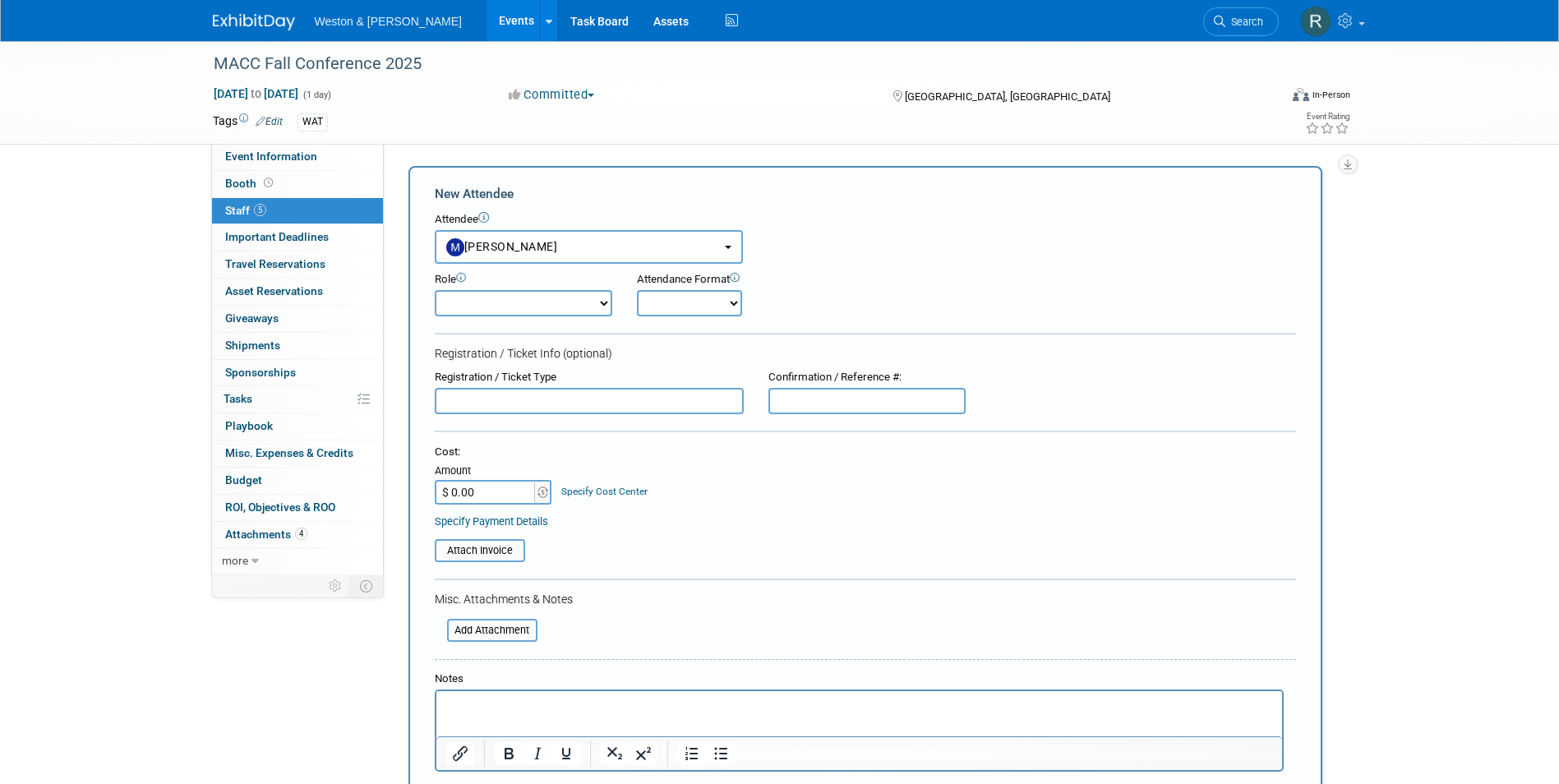
click at [698, 490] on div "Cost: Amount $ 0.00 Specify Cost Center Cost Center -- Not Specified --" at bounding box center [866, 474] width 862 height 60
click at [728, 310] on select "Onsite Remote" at bounding box center [690, 303] width 105 height 27
select select "1"
click at [637, 290] on select "Onsite Remote" at bounding box center [690, 303] width 105 height 27
click at [609, 313] on select "Attendee (non-exhibitor) Demonstrator Host Planner Presenter Sales Representati…" at bounding box center [524, 303] width 178 height 27
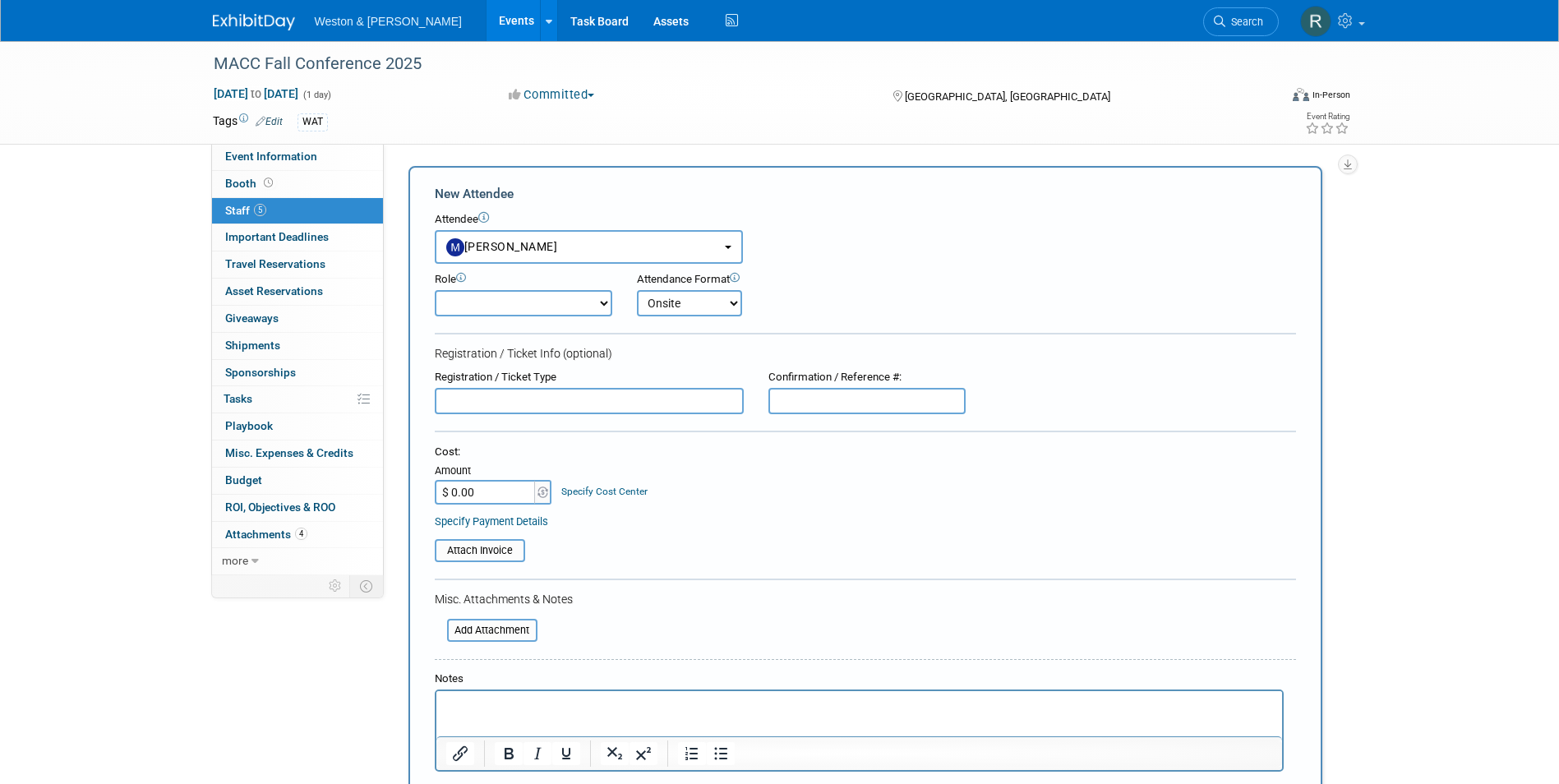
select select "100"
click at [435, 290] on select "Attendee (non-exhibitor) Demonstrator Host Planner Presenter Sales Representati…" at bounding box center [524, 303] width 178 height 27
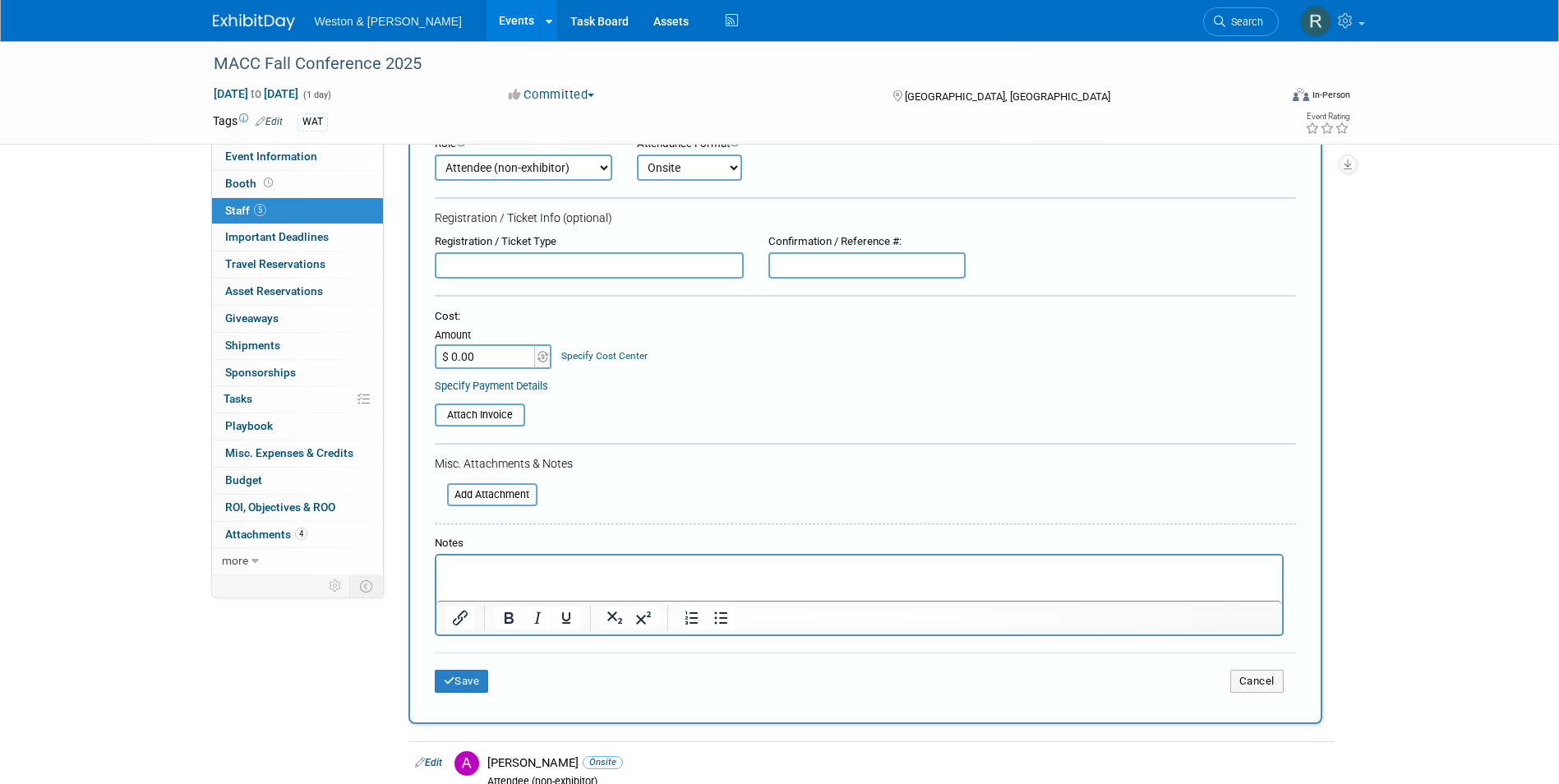
scroll to position [164, 0]
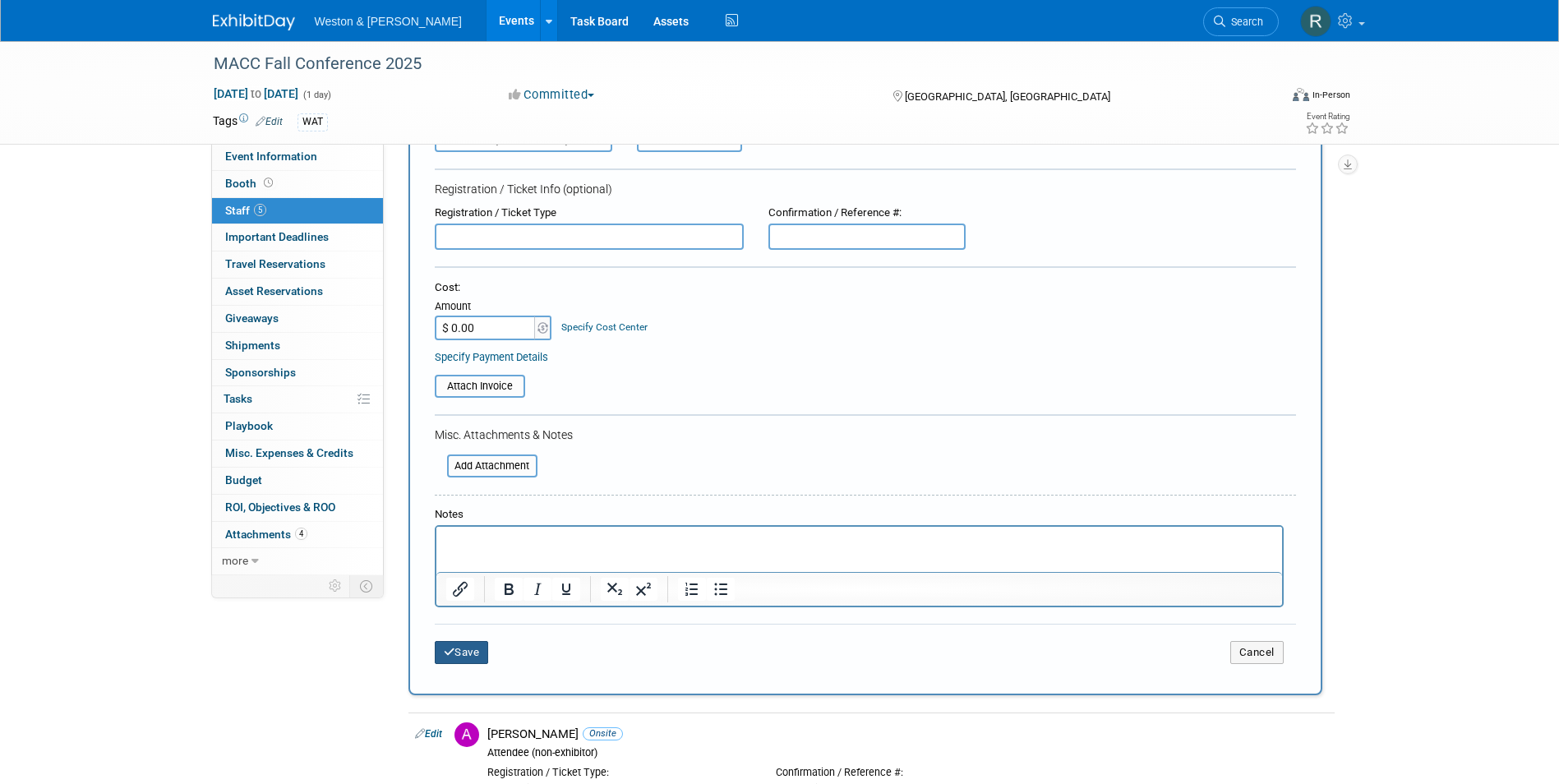
click at [483, 649] on button "Save" at bounding box center [462, 652] width 55 height 23
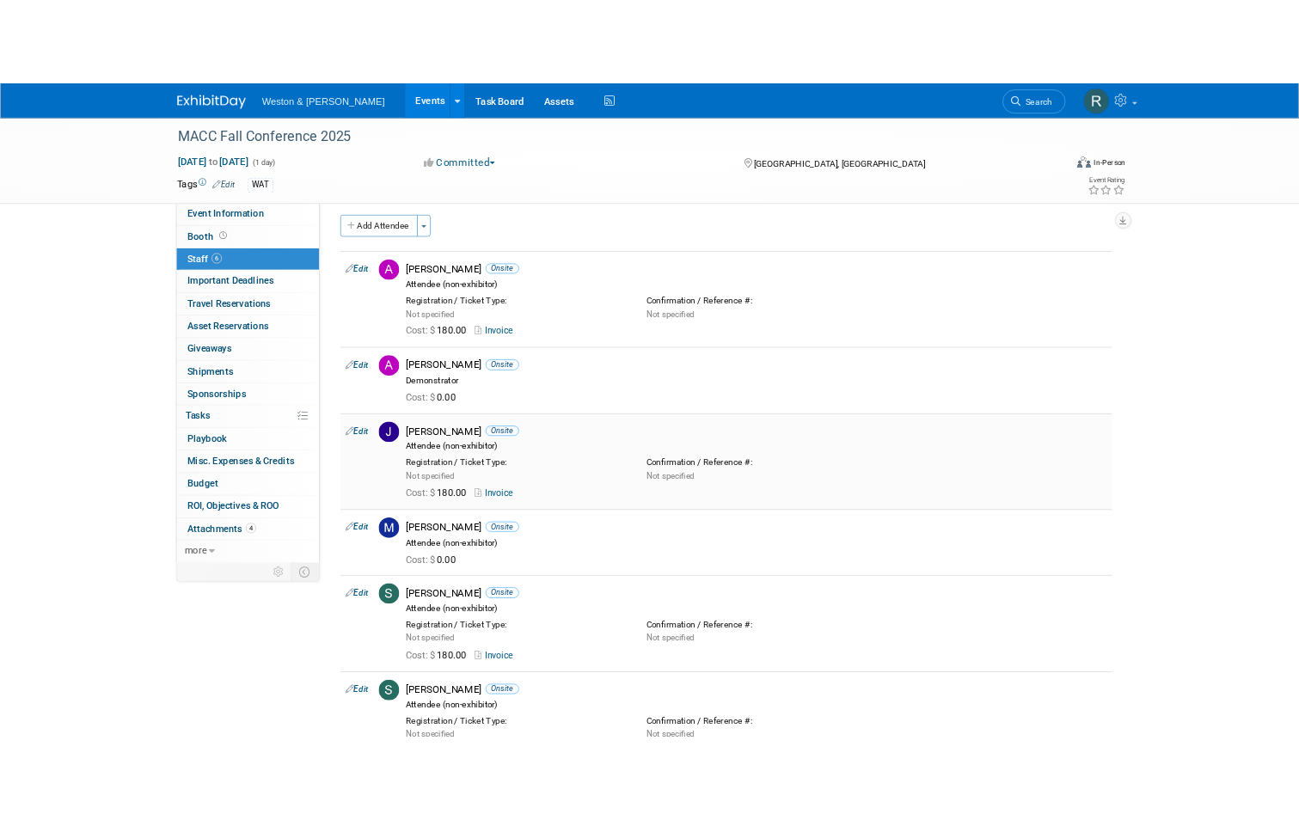
scroll to position [0, 0]
